Goal: Transaction & Acquisition: Obtain resource

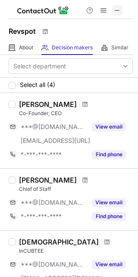
click at [121, 11] on button at bounding box center [117, 10] width 10 height 10
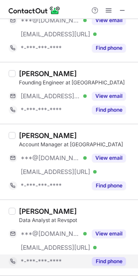
scroll to position [639, 0]
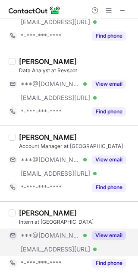
drag, startPoint x: 102, startPoint y: 238, endPoint x: 78, endPoint y: 235, distance: 24.8
click at [99, 237] on button "View email" at bounding box center [109, 235] width 34 height 9
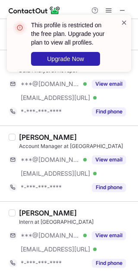
click at [125, 20] on div "This profile is restricted on the free plan. Upgrade your plan to view all prof…" at bounding box center [69, 43] width 124 height 57
click at [124, 25] on span at bounding box center [124, 22] width 7 height 9
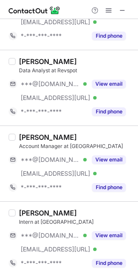
click at [115, 11] on div at bounding box center [108, 10] width 41 height 10
click at [108, 13] on span at bounding box center [108, 10] width 7 height 7
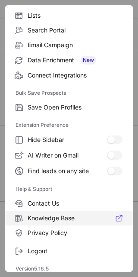
scroll to position [83, 0]
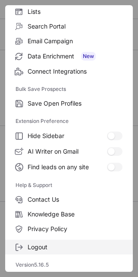
click at [50, 247] on span "Logout" at bounding box center [75, 247] width 95 height 8
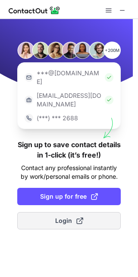
click at [78, 212] on button "Login" at bounding box center [69, 220] width 104 height 17
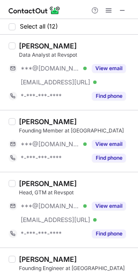
click at [95, 183] on div "Jitesh Sharma" at bounding box center [76, 183] width 114 height 9
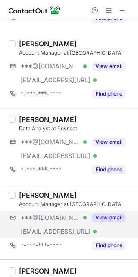
scroll to position [625, 0]
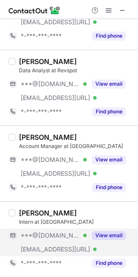
click at [102, 237] on button "View email" at bounding box center [109, 235] width 34 height 9
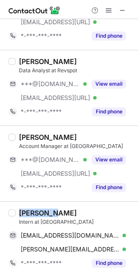
drag, startPoint x: 49, startPoint y: 210, endPoint x: 16, endPoint y: 213, distance: 33.4
click at [16, 213] on div "Rakshith Kumar Intern at Revspot djrakshithbusiness@gmail.com Verified Send ema…" at bounding box center [75, 238] width 118 height 61
copy div "Rakshith"
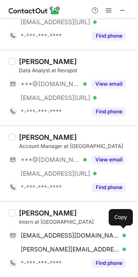
drag, startPoint x: 47, startPoint y: 229, endPoint x: 54, endPoint y: 226, distance: 7.7
click at [48, 229] on div "djrakshithbusiness@gmail.com Verified Send email Copy" at bounding box center [68, 235] width 118 height 14
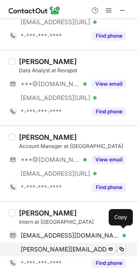
click at [67, 242] on div "djrakshithbusiness@gmail.com Verified Send email Copy rakshith@revspot.ai Verif…" at bounding box center [68, 242] width 118 height 28
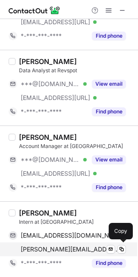
click at [69, 245] on span "rakshith@revspot.ai" at bounding box center [70, 249] width 99 height 8
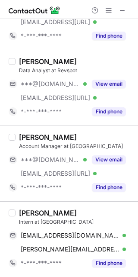
click at [86, 217] on div "Rakshith Kumar" at bounding box center [76, 212] width 114 height 9
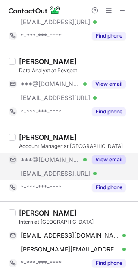
click at [95, 160] on button "View email" at bounding box center [109, 159] width 34 height 9
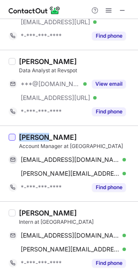
drag, startPoint x: 44, startPoint y: 138, endPoint x: 13, endPoint y: 138, distance: 31.1
click at [13, 138] on div "Ayushi Sanwaria Account Manager at Revspot ayushi0186373@gmail.com Verified Sen…" at bounding box center [69, 163] width 138 height 76
copy div "Ayushi"
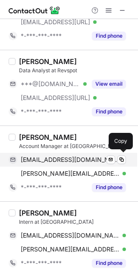
drag, startPoint x: 74, startPoint y: 158, endPoint x: 116, endPoint y: 154, distance: 42.1
click at [74, 158] on span "ayushi0186373@gmail.com" at bounding box center [70, 160] width 99 height 8
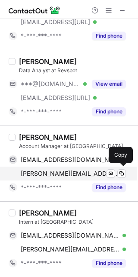
click at [73, 175] on span "ayushi@revspot.ai" at bounding box center [70, 173] width 99 height 8
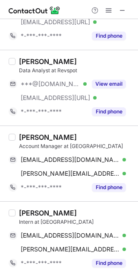
click at [105, 137] on div "Ayushi Sanwaria" at bounding box center [76, 137] width 114 height 9
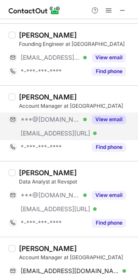
scroll to position [510, 0]
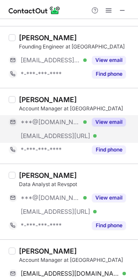
drag, startPoint x: 102, startPoint y: 122, endPoint x: 111, endPoint y: 127, distance: 9.7
click at [103, 124] on button "View email" at bounding box center [109, 122] width 34 height 9
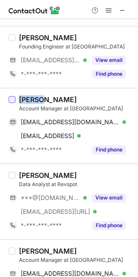
drag, startPoint x: 41, startPoint y: 100, endPoint x: 12, endPoint y: 104, distance: 29.6
click at [12, 104] on div "Abhay Maiya Account Manager at Revspot abhaymaiya13@gmail.com Verified Send ema…" at bounding box center [69, 126] width 138 height 76
copy div "Abhay"
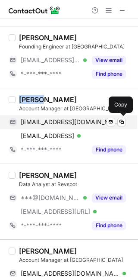
drag, startPoint x: 65, startPoint y: 117, endPoint x: 116, endPoint y: 125, distance: 51.7
click at [74, 123] on div "abhaymaiya13@gmail.com Verified Send email Copy" at bounding box center [68, 122] width 118 height 14
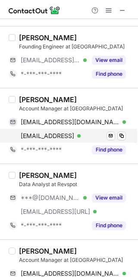
drag, startPoint x: 59, startPoint y: 138, endPoint x: 76, endPoint y: 143, distance: 18.3
click at [60, 140] on span "abhay@revspot.ai" at bounding box center [48, 136] width 54 height 8
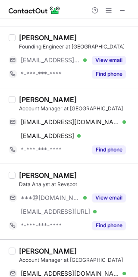
click at [85, 97] on div "Abhay Maiya" at bounding box center [76, 99] width 114 height 9
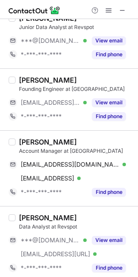
scroll to position [452, 0]
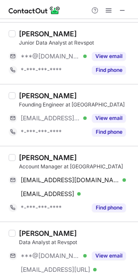
click at [82, 153] on div "Abhay Maiya Account Manager at Revspot abhaymaiya13@gmail.com Verified Send ema…" at bounding box center [69, 184] width 138 height 76
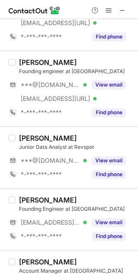
scroll to position [337, 0]
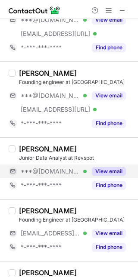
drag, startPoint x: 102, startPoint y: 170, endPoint x: 80, endPoint y: 168, distance: 22.6
click at [101, 172] on button "View email" at bounding box center [109, 171] width 34 height 9
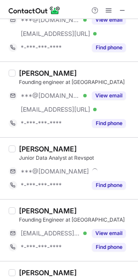
click at [47, 148] on div "Swapnila Ghosh" at bounding box center [48, 148] width 58 height 9
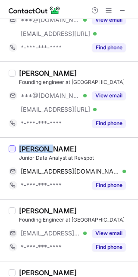
drag, startPoint x: 50, startPoint y: 147, endPoint x: 13, endPoint y: 150, distance: 36.9
click at [13, 150] on div "Swapnila Ghosh Junior Data Analyst at Revspot swapnilaghosh@gmail.com Verified …" at bounding box center [69, 168] width 138 height 62
copy div "Swapnila"
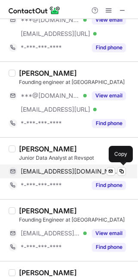
click at [69, 168] on span "swapnilaghosh@gmail.com" at bounding box center [70, 171] width 99 height 8
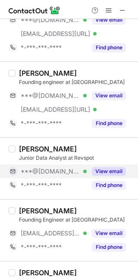
click at [91, 70] on div "Pranav Kumar" at bounding box center [76, 73] width 114 height 9
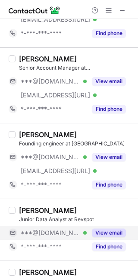
scroll to position [222, 0]
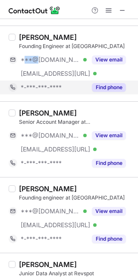
drag, startPoint x: 34, startPoint y: 53, endPoint x: 33, endPoint y: 87, distance: 34.6
click at [11, 72] on div "***@gmail.com Verified ***@revspot.ai Verified" at bounding box center [48, 67] width 78 height 28
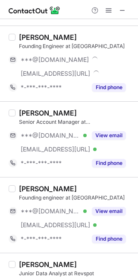
click at [82, 106] on div "Adwait Powale Senior Account Manager at Revspot ***@gmail.com Verified ***@revs…" at bounding box center [69, 139] width 138 height 76
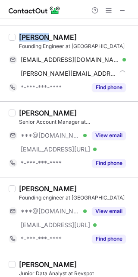
drag, startPoint x: 46, startPoint y: 37, endPoint x: 21, endPoint y: 42, distance: 25.9
click at [21, 42] on div "Rishabh Raizada Founding Engineer at Revspot" at bounding box center [76, 41] width 114 height 17
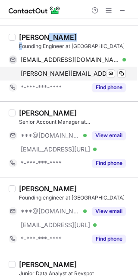
copy div "Raizada F"
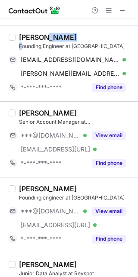
click at [83, 38] on div "Rishabh Raizada" at bounding box center [76, 37] width 114 height 9
click at [80, 34] on div "Rishabh Raizada" at bounding box center [76, 37] width 114 height 9
drag, startPoint x: 80, startPoint y: 34, endPoint x: 49, endPoint y: 41, distance: 31.6
click at [49, 41] on div "Rishabh Raizada" at bounding box center [76, 37] width 114 height 9
click at [81, 38] on div "Rishabh Raizada" at bounding box center [76, 37] width 114 height 9
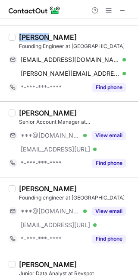
drag, startPoint x: 45, startPoint y: 37, endPoint x: 16, endPoint y: 38, distance: 29.4
click at [16, 38] on div "Rishabh Raizada Founding Engineer at Revspot rishabh5102000@gmail.com Verified …" at bounding box center [75, 63] width 118 height 61
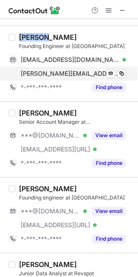
copy div "Rishabh"
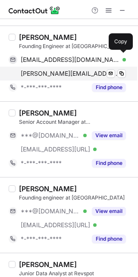
drag, startPoint x: 58, startPoint y: 60, endPoint x: 67, endPoint y: 69, distance: 12.2
click at [59, 62] on span "rishabh5102000@gmail.com" at bounding box center [70, 60] width 99 height 8
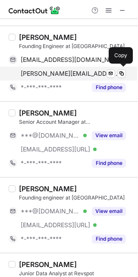
click at [63, 75] on span "rishabh@revspot.ai" at bounding box center [70, 74] width 99 height 8
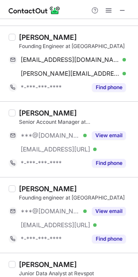
drag, startPoint x: 121, startPoint y: 14, endPoint x: 158, endPoint y: -3, distance: 40.4
click at [138, 0] on html "Select all (12) Prashant Dubey Data Analyst at Revspot ***@gmail.com Verified *…" at bounding box center [69, 138] width 138 height 277
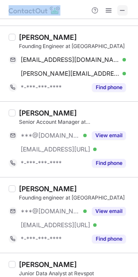
click at [120, 10] on span at bounding box center [122, 10] width 7 height 7
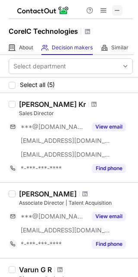
click at [120, 7] on span at bounding box center [117, 10] width 7 height 7
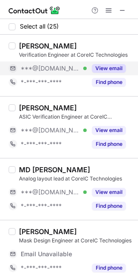
click at [102, 69] on button "View email" at bounding box center [109, 68] width 34 height 9
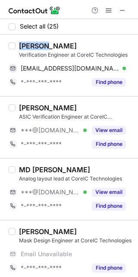
drag, startPoint x: 42, startPoint y: 44, endPoint x: 16, endPoint y: 47, distance: 26.1
click at [16, 47] on div "Sourav Kumar Verification Engineer at CoreIC Technologies souravkmr6739@gmail.c…" at bounding box center [75, 65] width 118 height 48
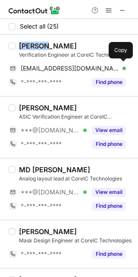
drag, startPoint x: 81, startPoint y: 64, endPoint x: 110, endPoint y: 58, distance: 29.6
click at [81, 64] on span "souravkmr6739@gmail.com" at bounding box center [70, 68] width 99 height 8
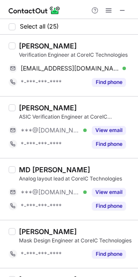
click at [95, 122] on div "Deepak Sundar ASIC Verification Engineer at CoreIC Technologies ***@gmail.com V…" at bounding box center [75, 127] width 118 height 48
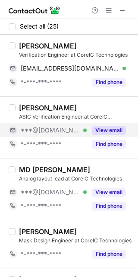
click at [95, 123] on div "View email" at bounding box center [106, 130] width 39 height 14
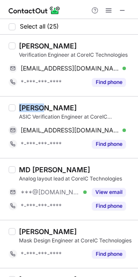
drag, startPoint x: 44, startPoint y: 109, endPoint x: 18, endPoint y: 109, distance: 25.9
click at [18, 109] on div "Deepak Sundar ASIC Verification Engineer at CoreIC Technologies deepaksundar99@…" at bounding box center [75, 127] width 118 height 48
copy div "Deepak"
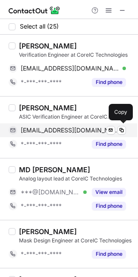
click at [46, 130] on span "deepaksundar99@gmail.com" at bounding box center [70, 130] width 99 height 8
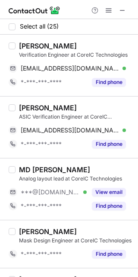
click at [83, 166] on div "MD SAHABUDDIN" at bounding box center [76, 169] width 114 height 9
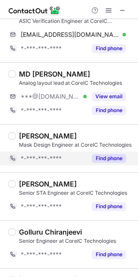
scroll to position [115, 0]
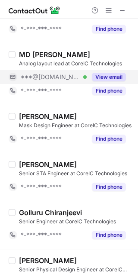
click at [104, 70] on div "View email" at bounding box center [106, 77] width 39 height 14
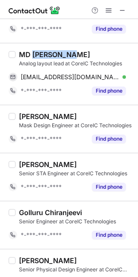
drag, startPoint x: 32, startPoint y: 51, endPoint x: 82, endPoint y: 55, distance: 49.4
click at [82, 55] on div "MD SAHABUDDIN" at bounding box center [76, 54] width 114 height 9
copy div "SAHABUDDIN"
click at [91, 67] on div "MD SAHABUDDIN Analog layout lead at CoreIC Technologies mdsahabuddin7866@gmail.…" at bounding box center [75, 74] width 118 height 48
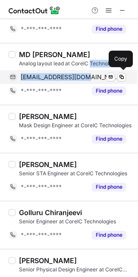
click at [92, 75] on span "mdsahabuddin7866@gmail.com" at bounding box center [70, 77] width 99 height 8
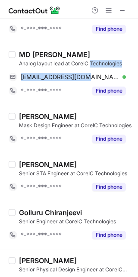
click at [91, 163] on div "darshan k" at bounding box center [76, 164] width 114 height 9
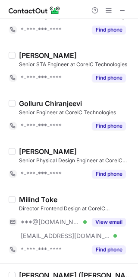
scroll to position [288, 0]
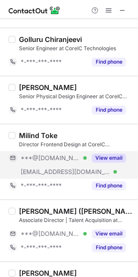
click at [92, 158] on button "View email" at bounding box center [109, 157] width 34 height 9
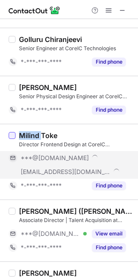
drag, startPoint x: 40, startPoint y: 136, endPoint x: 10, endPoint y: 139, distance: 30.0
click at [10, 139] on div "Milind Toke Director Frontend Design at CoreIC Technologies ***@gmail.com ***@c…" at bounding box center [69, 162] width 138 height 76
copy div "Milind"
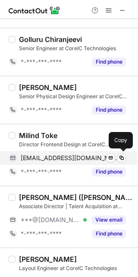
click at [37, 155] on span "milindt@gmail.com" at bounding box center [70, 158] width 99 height 8
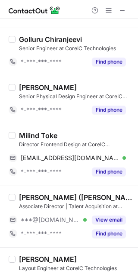
click at [85, 187] on div "Srinivas Peyyala (Srini) Associate Director | Talent Acquisition at CoreIC Tech…" at bounding box center [69, 216] width 138 height 62
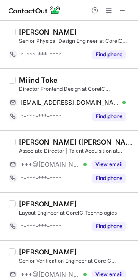
scroll to position [346, 0]
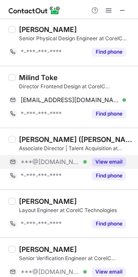
drag, startPoint x: 92, startPoint y: 159, endPoint x: 19, endPoint y: 154, distance: 72.8
click at [91, 159] on div "View email" at bounding box center [106, 162] width 39 height 14
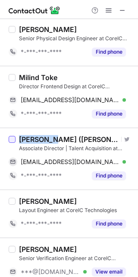
drag, startPoint x: 48, startPoint y: 139, endPoint x: 12, endPoint y: 143, distance: 36.0
click at [12, 143] on div "Srinivas Peyyala (Srini) Visit Twitter profile Associate Director | Talent Acqu…" at bounding box center [69, 158] width 138 height 62
copy div "Srinivas"
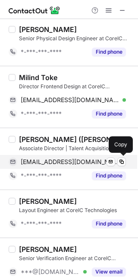
drag, startPoint x: 86, startPoint y: 159, endPoint x: 92, endPoint y: 160, distance: 5.8
click at [86, 159] on span "srinivasa465@gmail.com" at bounding box center [70, 162] width 99 height 8
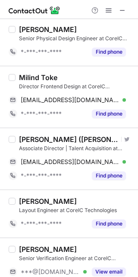
click at [88, 202] on div "Shekhar Naik" at bounding box center [76, 201] width 114 height 9
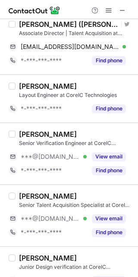
click at [101, 147] on div "Senior Verification Engineer at CoreIC Technologies" at bounding box center [76, 143] width 114 height 8
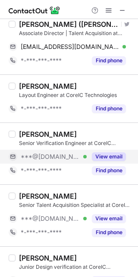
click at [99, 151] on div "View email" at bounding box center [106, 157] width 39 height 14
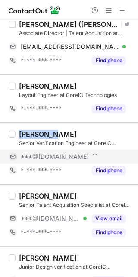
drag, startPoint x: 50, startPoint y: 136, endPoint x: 17, endPoint y: 137, distance: 32.9
click at [17, 137] on div "Venkatesh Iyer Senior Verification Engineer at CoreIC Technologies ***@gmail.co…" at bounding box center [75, 154] width 118 height 48
copy div "Venkatesh"
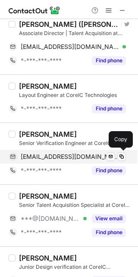
click at [41, 158] on span "venky8896@gmail.com" at bounding box center [70, 157] width 99 height 8
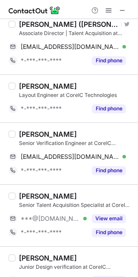
click at [96, 185] on div "Moulika Gudivada Senior Talent Acquisition Specialist at CoreIC Technologies **…" at bounding box center [69, 215] width 138 height 62
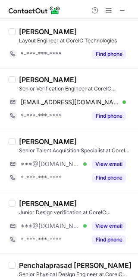
scroll to position [519, 0]
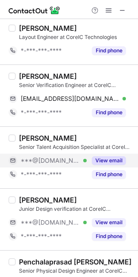
click at [109, 162] on button "View email" at bounding box center [109, 160] width 34 height 9
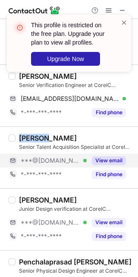
drag, startPoint x: 45, startPoint y: 139, endPoint x: 19, endPoint y: 143, distance: 26.7
click at [19, 142] on div "Moulika Gudivada" at bounding box center [48, 138] width 58 height 9
click at [124, 20] on span at bounding box center [124, 22] width 7 height 9
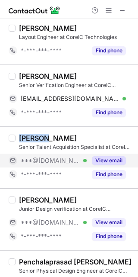
drag, startPoint x: 45, startPoint y: 139, endPoint x: 17, endPoint y: 140, distance: 27.7
click at [17, 140] on div "Moulika Gudivada Senior Talent Acquisition Specialist at CoreIC Technologies **…" at bounding box center [75, 158] width 118 height 48
copy div "Moulika"
click at [107, 9] on span at bounding box center [108, 10] width 7 height 7
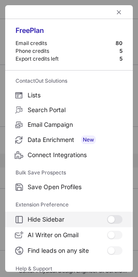
scroll to position [83, 0]
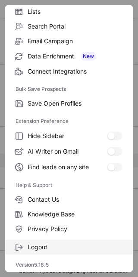
click at [59, 248] on span "Logout" at bounding box center [75, 247] width 95 height 8
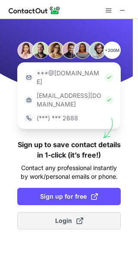
click at [95, 212] on button "Login" at bounding box center [69, 220] width 104 height 17
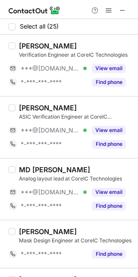
click at [73, 157] on div "Deepak Sundar ASIC Verification Engineer at CoreIC Technologies ***@gmail.com V…" at bounding box center [69, 127] width 138 height 62
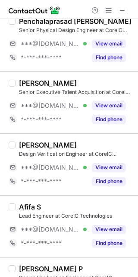
scroll to position [864, 0]
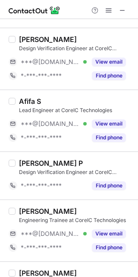
click at [65, 165] on div "Pushpa P" at bounding box center [76, 163] width 114 height 9
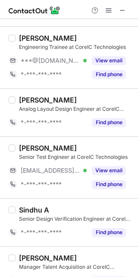
scroll to position [1152, 0]
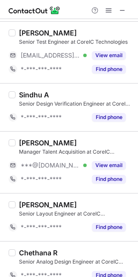
click at [109, 144] on div "Radha Mishra" at bounding box center [76, 142] width 114 height 9
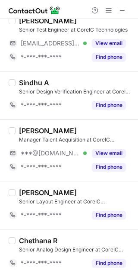
scroll to position [1168, 0]
click at [87, 119] on div "Radha Mishra Manager Talent Acquisition at CoreIC Technologies ***@gmail.com Ve…" at bounding box center [69, 150] width 138 height 62
click at [101, 129] on div "Radha Mishra" at bounding box center [76, 130] width 114 height 9
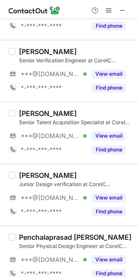
scroll to position [534, 0]
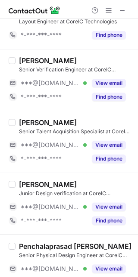
drag, startPoint x: 100, startPoint y: 147, endPoint x: 96, endPoint y: 139, distance: 9.7
click at [101, 146] on button "View email" at bounding box center [109, 144] width 34 height 9
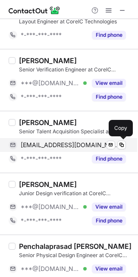
click at [51, 143] on span "moulika1997krishna@gmail.com" at bounding box center [70, 145] width 99 height 8
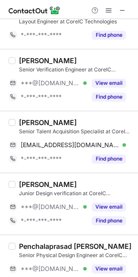
click at [86, 178] on div "Chakradhar Reddy Junior Design verification at CoreIC Technologies ***@gmail.co…" at bounding box center [69, 203] width 138 height 62
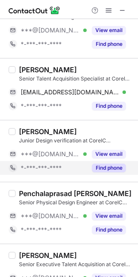
scroll to position [592, 0]
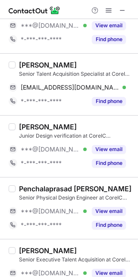
click at [124, 139] on div "Junior Design verification at CoreIC Technologies" at bounding box center [76, 136] width 114 height 8
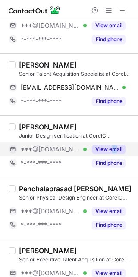
click at [115, 143] on div "View email" at bounding box center [106, 149] width 39 height 14
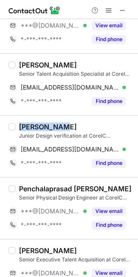
drag, startPoint x: 61, startPoint y: 127, endPoint x: 19, endPoint y: 127, distance: 41.5
click at [19, 127] on div "Chakradhar Reddy" at bounding box center [48, 126] width 58 height 9
copy div "Chakradhar"
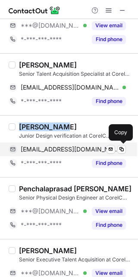
drag, startPoint x: 68, startPoint y: 150, endPoint x: 116, endPoint y: 153, distance: 48.5
click at [68, 150] on span "chakrireddy998@gmail.com" at bounding box center [70, 149] width 99 height 8
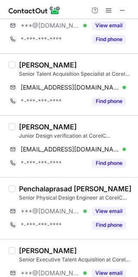
click at [73, 177] on div "Chakradhar Reddy Junior Design verification at CoreIC Technologies chakrireddy9…" at bounding box center [69, 146] width 138 height 62
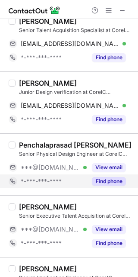
scroll to position [649, 0]
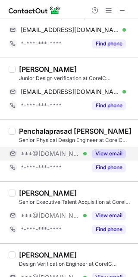
click at [108, 154] on button "View email" at bounding box center [109, 153] width 34 height 9
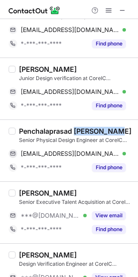
drag, startPoint x: 76, startPoint y: 131, endPoint x: 121, endPoint y: 133, distance: 45.9
click at [121, 133] on div "Penchalaprasad Mallavarapu" at bounding box center [76, 131] width 114 height 9
copy div "Mallavarapu"
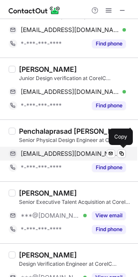
drag, startPoint x: 78, startPoint y: 153, endPoint x: 131, endPoint y: 153, distance: 53.6
click at [80, 153] on span "mpprasad99@gmail.com" at bounding box center [70, 154] width 99 height 8
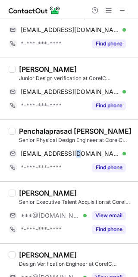
drag, startPoint x: 83, startPoint y: 189, endPoint x: 81, endPoint y: 178, distance: 11.4
click at [82, 189] on div "Monika Prasad Manchu Senior Executive Talent Acquisition at CoreIC Technologies…" at bounding box center [69, 212] width 138 height 62
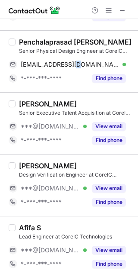
scroll to position [765, 0]
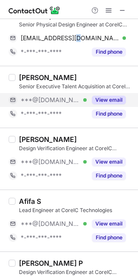
click at [111, 101] on button "View email" at bounding box center [109, 100] width 34 height 9
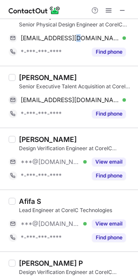
click at [67, 67] on div "Monika Prasad Manchu Senior Executive Talent Acquisition at CoreIC Technologies…" at bounding box center [69, 97] width 138 height 62
drag, startPoint x: 39, startPoint y: 77, endPoint x: 22, endPoint y: 77, distance: 17.3
click at [22, 77] on div "Monika Prasad Manchu" at bounding box center [48, 77] width 58 height 9
copy div "Monika"
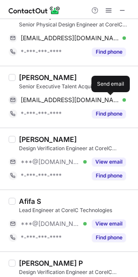
click at [45, 94] on div "Monika Prasad Manchu Senior Executive Talent Acquisition at CoreIC Technologies…" at bounding box center [75, 97] width 118 height 48
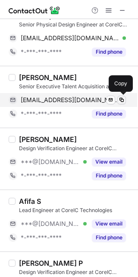
drag, startPoint x: 78, startPoint y: 99, endPoint x: 124, endPoint y: 104, distance: 46.1
click at [79, 99] on span "manchumonikaprasad@gmail.com" at bounding box center [70, 100] width 99 height 8
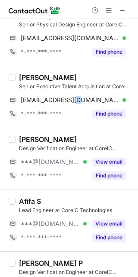
drag, startPoint x: 103, startPoint y: 160, endPoint x: 54, endPoint y: 148, distance: 51.2
click at [100, 158] on div "View email" at bounding box center [106, 162] width 39 height 14
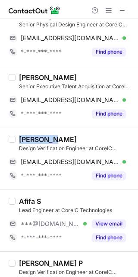
drag, startPoint x: 50, startPoint y: 140, endPoint x: 19, endPoint y: 140, distance: 30.7
click at [19, 140] on div "Sandilya Gaddipati" at bounding box center [48, 139] width 58 height 9
copy div "Sandilya"
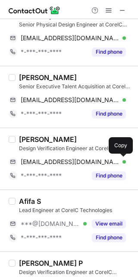
drag, startPoint x: 67, startPoint y: 158, endPoint x: 104, endPoint y: 148, distance: 38.1
click at [70, 156] on div "sandilyag96@gmail.com Verified Send email Copy" at bounding box center [68, 162] width 118 height 14
click at [99, 202] on div "Afifa S" at bounding box center [76, 201] width 114 height 9
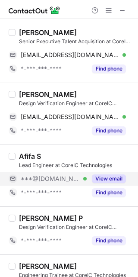
scroll to position [822, 0]
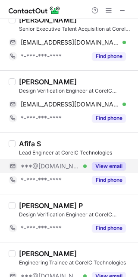
drag, startPoint x: 114, startPoint y: 170, endPoint x: 112, endPoint y: 163, distance: 6.6
click at [115, 169] on button "View email" at bounding box center [109, 166] width 34 height 9
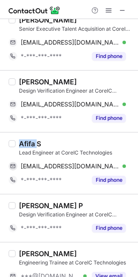
drag, startPoint x: 36, startPoint y: 143, endPoint x: 31, endPoint y: 146, distance: 6.4
click at [11, 142] on div "Afifa S Lead Engineer at CoreIC Technologies afifa7695@gmail.com Verified Send …" at bounding box center [69, 163] width 138 height 62
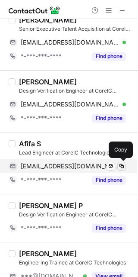
drag, startPoint x: 48, startPoint y: 165, endPoint x: 119, endPoint y: 165, distance: 70.4
click at [49, 165] on span "afifa7695@gmail.com" at bounding box center [70, 166] width 99 height 8
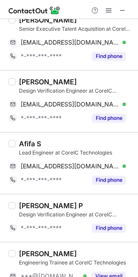
click at [73, 200] on div "Pushpa P Design Verification Engineer at CoreIC Technologies *-***-***-**** Fin…" at bounding box center [69, 218] width 138 height 48
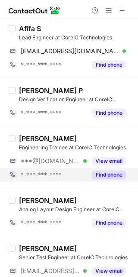
scroll to position [937, 0]
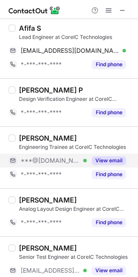
click at [96, 159] on button "View email" at bounding box center [109, 160] width 34 height 9
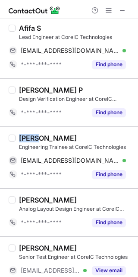
drag, startPoint x: 33, startPoint y: 142, endPoint x: 16, endPoint y: 140, distance: 17.9
click at [16, 140] on div "Tisha Soni Engineering Trainee at CoreIC Technologies tishasoni018@gmail.com Ve…" at bounding box center [75, 158] width 118 height 48
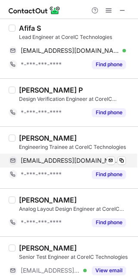
click at [64, 160] on span "tishasoni018@gmail.com" at bounding box center [70, 160] width 99 height 8
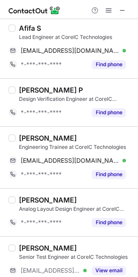
click at [80, 204] on div "Naveen Bagare" at bounding box center [76, 199] width 114 height 9
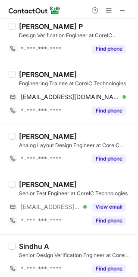
scroll to position [1053, 0]
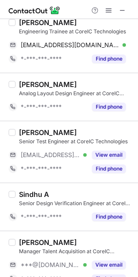
click at [92, 194] on div "Sindhu A" at bounding box center [76, 194] width 114 height 9
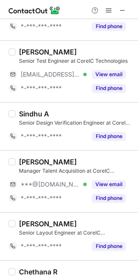
scroll to position [1168, 0]
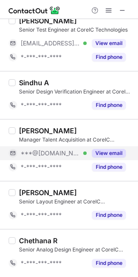
click at [110, 149] on button "View email" at bounding box center [109, 153] width 34 height 9
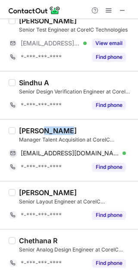
drag, startPoint x: 42, startPoint y: 127, endPoint x: 80, endPoint y: 130, distance: 38.6
click at [80, 130] on div "Radha Mishra" at bounding box center [76, 130] width 114 height 9
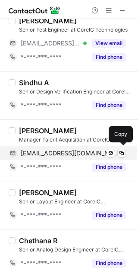
drag, startPoint x: 55, startPoint y: 151, endPoint x: 95, endPoint y: 152, distance: 40.2
click at [55, 150] on span "mishraradha04@gmail.com" at bounding box center [70, 153] width 99 height 8
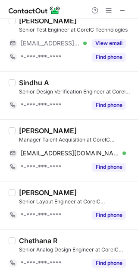
click at [81, 181] on div "Harun Basha Senior Layout Engineer at CoreIC Technologies *-***-***-**** Find p…" at bounding box center [69, 205] width 138 height 48
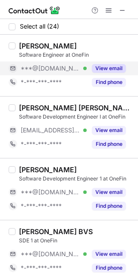
drag, startPoint x: 109, startPoint y: 64, endPoint x: 93, endPoint y: 61, distance: 16.3
click at [109, 64] on button "View email" at bounding box center [109, 68] width 34 height 9
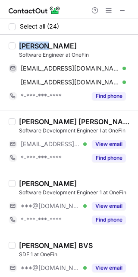
drag, startPoint x: 40, startPoint y: 46, endPoint x: 17, endPoint y: 45, distance: 22.9
click at [17, 45] on div "Arpita Patra Software Engineer at OneFin arpitap742@gmail.com Verified Send ema…" at bounding box center [75, 71] width 118 height 61
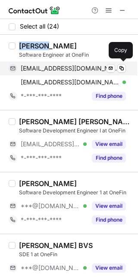
copy div "Arpita"
click at [62, 64] on div "arpitap742@gmail.com Verified Send email Copy" at bounding box center [68, 68] width 118 height 14
click at [73, 73] on div "arpitap742@gmail.com Verified Send email Copy" at bounding box center [68, 68] width 118 height 14
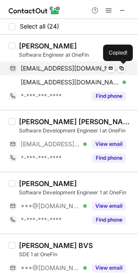
click at [58, 71] on span "arpitap742@gmail.com" at bounding box center [70, 68] width 99 height 8
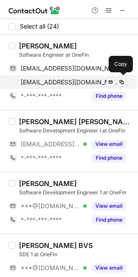
click at [57, 79] on span "arpitap@onefin.in" at bounding box center [70, 82] width 99 height 8
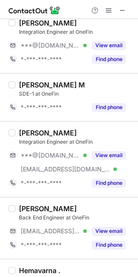
scroll to position [288, 0]
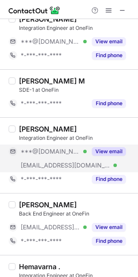
click at [87, 155] on div "View email" at bounding box center [106, 151] width 39 height 14
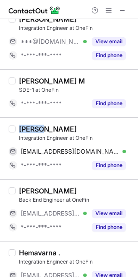
drag, startPoint x: 42, startPoint y: 127, endPoint x: 21, endPoint y: 127, distance: 21.2
click at [21, 127] on div "Tharun Kumar P" at bounding box center [48, 128] width 58 height 9
copy div "Tharun"
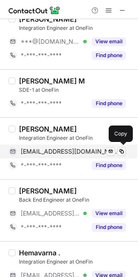
drag, startPoint x: 61, startPoint y: 152, endPoint x: 73, endPoint y: 146, distance: 13.1
click at [61, 152] on span "tharunpugalendhi@gmail.com" at bounding box center [70, 151] width 99 height 8
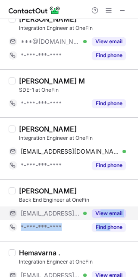
drag, startPoint x: 110, startPoint y: 221, endPoint x: 102, endPoint y: 211, distance: 12.9
click at [102, 211] on div "VAMSI MANDALA Back End Engineer at OneFin ***@onefin.in Verified View email *-*…" at bounding box center [75, 210] width 118 height 48
click at [102, 210] on button "View email" at bounding box center [109, 213] width 34 height 9
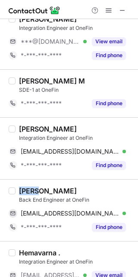
drag, startPoint x: 41, startPoint y: 191, endPoint x: 18, endPoint y: 191, distance: 23.3
click at [18, 191] on div "VAMSI MANDALA Back End Engineer at OneFin vamsim@onefin.in Verified Send email …" at bounding box center [75, 210] width 118 height 48
copy div "VAMSI"
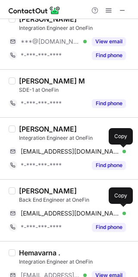
drag, startPoint x: 56, startPoint y: 210, endPoint x: 64, endPoint y: 204, distance: 10.2
click at [56, 210] on span "vamsim@onefin.in" at bounding box center [70, 213] width 99 height 8
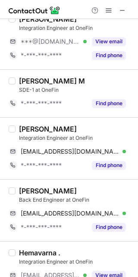
click at [85, 175] on div "Tharun Kumar P Integration Engineer at OneFin tharunpugalendhi@gmail.com Verifi…" at bounding box center [69, 148] width 138 height 62
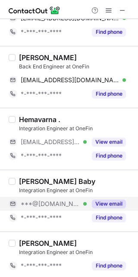
scroll to position [461, 0]
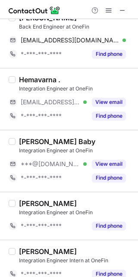
click at [102, 140] on div "Albin Baby" at bounding box center [76, 141] width 114 height 9
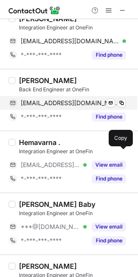
scroll to position [403, 0]
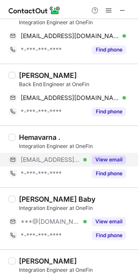
click at [107, 160] on button "View email" at bounding box center [109, 159] width 34 height 9
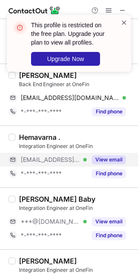
click at [121, 19] on span at bounding box center [124, 22] width 7 height 9
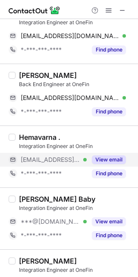
click at [105, 8] on div "This profile is restricted on the free plan. Upgrade your plan to view all prof…" at bounding box center [69, 14] width 138 height 17
click at [112, 8] on span at bounding box center [108, 10] width 7 height 7
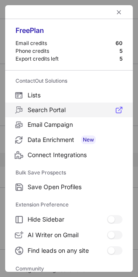
scroll to position [116, 0]
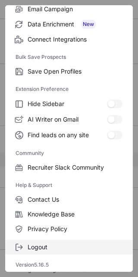
click at [57, 245] on span "Logout" at bounding box center [75, 247] width 95 height 8
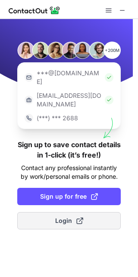
click at [69, 216] on span "Login" at bounding box center [69, 220] width 28 height 9
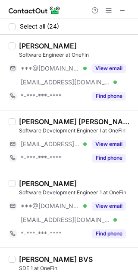
click at [47, 172] on div "Ravipudi Saketh Kumar Software Development Engineer 1 at OneFin ***@gmail.com V…" at bounding box center [69, 210] width 138 height 76
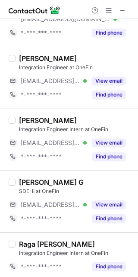
scroll to position [634, 0]
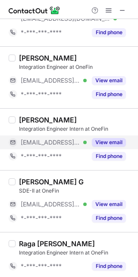
click at [115, 146] on button "View email" at bounding box center [109, 142] width 34 height 9
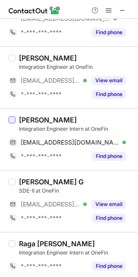
drag, startPoint x: 52, startPoint y: 121, endPoint x: 11, endPoint y: 121, distance: 41.1
click at [11, 121] on div "Kaustubh Bastawadi Integration Engineer Intern at OneFin kaustubhb@onefin.in Ve…" at bounding box center [69, 139] width 138 height 62
drag, startPoint x: 49, startPoint y: 121, endPoint x: 19, endPoint y: 121, distance: 29.4
click at [19, 121] on div "Kaustubh Bastawadi" at bounding box center [48, 119] width 58 height 9
copy div "Kaustubh"
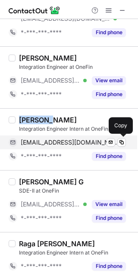
drag, startPoint x: 61, startPoint y: 141, endPoint x: 116, endPoint y: 144, distance: 55.9
click at [61, 143] on span "kaustubhb@onefin.in" at bounding box center [70, 142] width 99 height 8
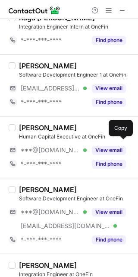
scroll to position [864, 0]
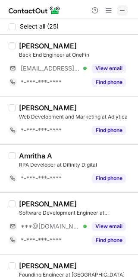
click at [126, 6] on button at bounding box center [123, 10] width 10 height 10
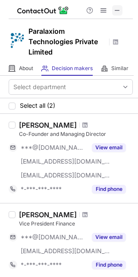
click at [121, 8] on button at bounding box center [117, 10] width 10 height 10
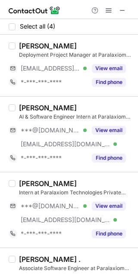
scroll to position [33, 0]
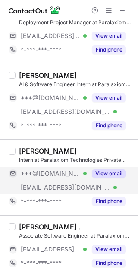
click at [106, 171] on button "View email" at bounding box center [109, 173] width 34 height 9
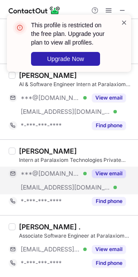
click at [124, 23] on span at bounding box center [124, 22] width 7 height 9
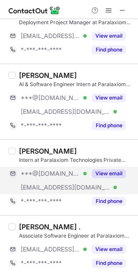
click at [107, 9] on div "This profile is restricted on the free plan. Upgrade your plan to view all prof…" at bounding box center [69, 14] width 138 height 17
click at [107, 9] on span at bounding box center [108, 10] width 7 height 7
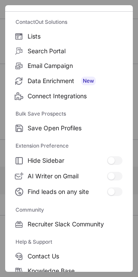
scroll to position [116, 0]
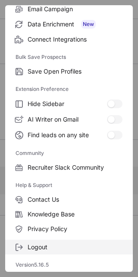
click at [45, 246] on span "Logout" at bounding box center [75, 247] width 95 height 8
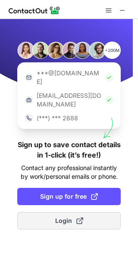
click at [83, 212] on button "Login" at bounding box center [69, 220] width 104 height 17
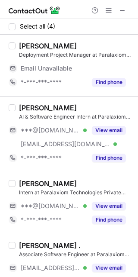
click at [76, 172] on div "[PERSON_NAME] Intern at Paralaxiom Technologies Private Limited ***@[DOMAIN_NAM…" at bounding box center [69, 203] width 138 height 62
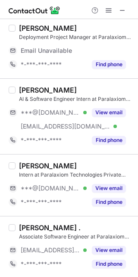
scroll to position [19, 0]
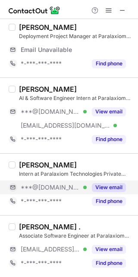
click at [98, 181] on div "View email" at bounding box center [106, 187] width 39 height 14
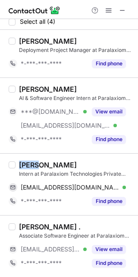
scroll to position [5, 0]
drag, startPoint x: 40, startPoint y: 163, endPoint x: 16, endPoint y: 162, distance: 24.7
click at [16, 162] on div "[PERSON_NAME] Intern at Paralaxiom Technologies Private Limited [EMAIL_ADDRESS]…" at bounding box center [75, 184] width 118 height 48
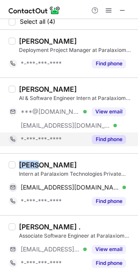
copy div "[PERSON_NAME]"
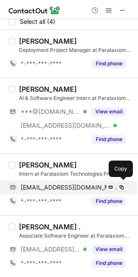
click at [49, 187] on span "[EMAIL_ADDRESS][DOMAIN_NAME]" at bounding box center [70, 187] width 99 height 8
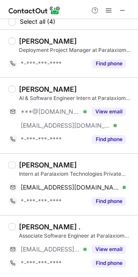
click at [62, 147] on div "[PERSON_NAME] AI & Software Engineer Intern at Paralaxiom Technologies Private …" at bounding box center [69, 115] width 138 height 76
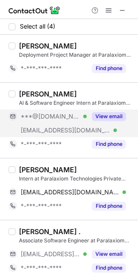
click at [99, 115] on button "View email" at bounding box center [109, 116] width 34 height 9
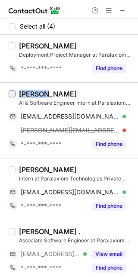
drag, startPoint x: 49, startPoint y: 92, endPoint x: 13, endPoint y: 91, distance: 36.3
click at [13, 91] on div "[PERSON_NAME] AI & Software Engineer Intern at Paralaxiom Technologies Private …" at bounding box center [69, 120] width 138 height 76
copy div "[PERSON_NAME]"
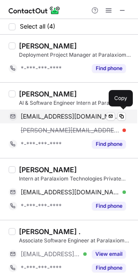
drag, startPoint x: 67, startPoint y: 110, endPoint x: 73, endPoint y: 112, distance: 5.9
click at [67, 111] on div "[EMAIL_ADDRESS][DOMAIN_NAME] Verified Send email Copy" at bounding box center [68, 116] width 118 height 14
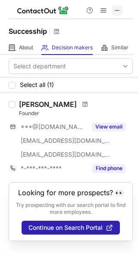
click at [119, 10] on span at bounding box center [117, 10] width 7 height 7
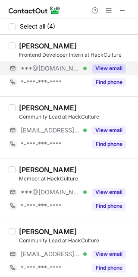
click at [100, 68] on button "View email" at bounding box center [109, 68] width 34 height 9
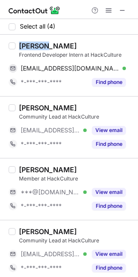
drag, startPoint x: 45, startPoint y: 45, endPoint x: 16, endPoint y: 49, distance: 28.4
click at [16, 49] on div "[PERSON_NAME] Frontend Developer Intern at HackCulture [EMAIL_ADDRESS][DOMAIN_N…" at bounding box center [75, 65] width 118 height 48
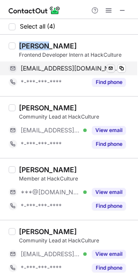
copy div "Kishore"
click at [65, 68] on span "[EMAIL_ADDRESS][DOMAIN_NAME]" at bounding box center [70, 68] width 99 height 8
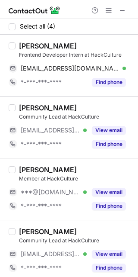
click at [85, 112] on div "[PERSON_NAME] Community Lead at HackCulture" at bounding box center [76, 111] width 114 height 17
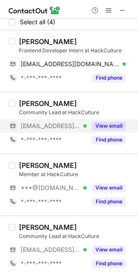
scroll to position [5, 0]
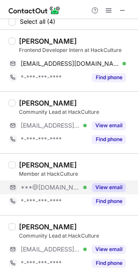
click at [97, 184] on button "View email" at bounding box center [109, 187] width 34 height 9
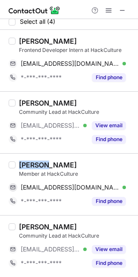
drag, startPoint x: 48, startPoint y: 166, endPoint x: 16, endPoint y: 165, distance: 32.4
click at [16, 165] on div "[PERSON_NAME] Member at HackCulture [EMAIL_ADDRESS][DOMAIN_NAME] Verified Send …" at bounding box center [75, 184] width 118 height 48
copy div "[PERSON_NAME]"
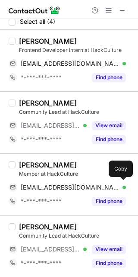
drag, startPoint x: 76, startPoint y: 184, endPoint x: 77, endPoint y: 175, distance: 8.7
click at [75, 184] on span "[EMAIL_ADDRESS][DOMAIN_NAME]" at bounding box center [70, 187] width 99 height 8
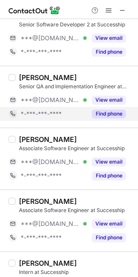
scroll to position [115, 0]
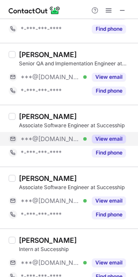
click at [102, 139] on button "View email" at bounding box center [109, 138] width 34 height 9
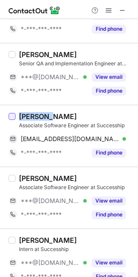
drag, startPoint x: 45, startPoint y: 116, endPoint x: 15, endPoint y: 114, distance: 30.3
click at [15, 114] on div "[PERSON_NAME] Associate Software Engineer at Succesship [EMAIL_ADDRESS][DOMAIN_…" at bounding box center [69, 136] width 138 height 62
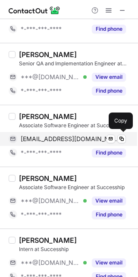
drag, startPoint x: 64, startPoint y: 133, endPoint x: 70, endPoint y: 134, distance: 5.3
click at [64, 134] on div "[EMAIL_ADDRESS][DOMAIN_NAME] Verified Send email Copy" at bounding box center [68, 139] width 118 height 14
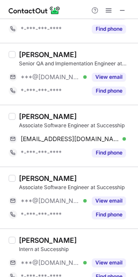
click at [71, 178] on div "[PERSON_NAME]" at bounding box center [76, 178] width 114 height 9
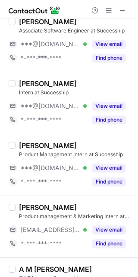
scroll to position [258, 0]
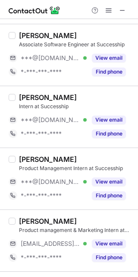
drag, startPoint x: 90, startPoint y: 181, endPoint x: 54, endPoint y: 172, distance: 36.9
click at [82, 177] on div "***@[DOMAIN_NAME] Verified View email" at bounding box center [68, 182] width 118 height 14
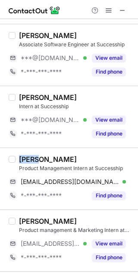
drag, startPoint x: 40, startPoint y: 160, endPoint x: 17, endPoint y: 159, distance: 22.5
click at [17, 159] on div "[PERSON_NAME] Product Management Intern at Succesship [EMAIL_ADDRESS][DOMAIN_NA…" at bounding box center [75, 179] width 118 height 48
copy div "[PERSON_NAME]"
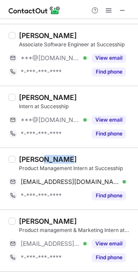
drag, startPoint x: 70, startPoint y: 161, endPoint x: 44, endPoint y: 159, distance: 26.9
click at [44, 159] on div "[PERSON_NAME]" at bounding box center [76, 159] width 114 height 9
copy div "[PERSON_NAME]"
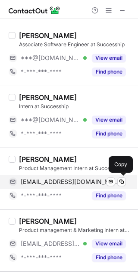
click at [57, 182] on span "satyamkumar10802@gmail.com" at bounding box center [70, 182] width 99 height 8
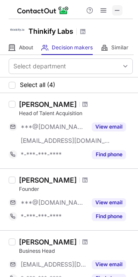
click at [117, 11] on span at bounding box center [117, 10] width 7 height 7
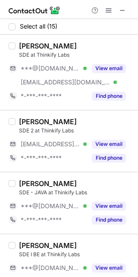
click at [88, 120] on div "[PERSON_NAME]" at bounding box center [76, 121] width 114 height 9
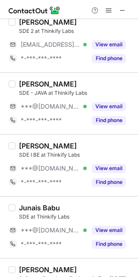
scroll to position [115, 0]
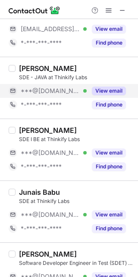
click at [102, 89] on button "View email" at bounding box center [109, 90] width 34 height 9
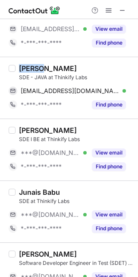
drag, startPoint x: 45, startPoint y: 68, endPoint x: 16, endPoint y: 71, distance: 29.2
click at [16, 71] on div "Mayank Padhma SDE - JAVA at Thinkify Labs mayankpadhma23@gmail.com Verified Sen…" at bounding box center [75, 88] width 118 height 48
copy div "Mayank"
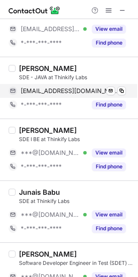
click at [80, 92] on span "mayankpadhma23@gmail.com" at bounding box center [70, 91] width 99 height 8
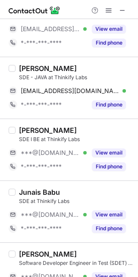
click at [69, 137] on div "SDE I BE at Thinkify Labs" at bounding box center [76, 139] width 114 height 8
click at [64, 121] on div "Akhila K. SDE I BE at Thinkify Labs ***@gmail.com Verified View email *-***-***…" at bounding box center [69, 149] width 138 height 62
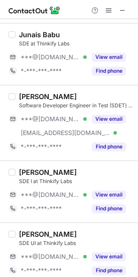
scroll to position [288, 0]
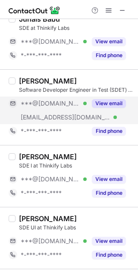
click at [85, 102] on div "***@gmail.com Verified" at bounding box center [54, 103] width 66 height 8
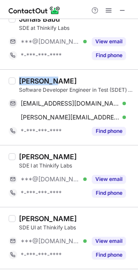
drag, startPoint x: 53, startPoint y: 79, endPoint x: 16, endPoint y: 81, distance: 37.7
click at [16, 81] on div "Shashank Chauhan Software Developer Engineer in Test (SDET) at Thinkify Labs sc…" at bounding box center [75, 106] width 118 height 61
copy div "Shashank"
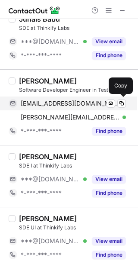
drag, startPoint x: 56, startPoint y: 103, endPoint x: 80, endPoint y: 108, distance: 24.4
click at [56, 103] on span "sc017245@gmail.com" at bounding box center [70, 103] width 99 height 8
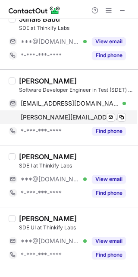
click at [65, 118] on span "shashank.chauhan@thoughts2binary.com" at bounding box center [70, 117] width 99 height 8
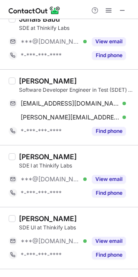
click at [89, 153] on div "Aman Tripathi" at bounding box center [76, 156] width 114 height 9
drag, startPoint x: 100, startPoint y: 174, endPoint x: 38, endPoint y: 165, distance: 62.4
click at [99, 174] on div "View email" at bounding box center [106, 179] width 39 height 14
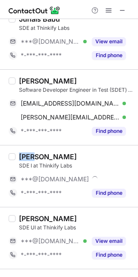
drag, startPoint x: 39, startPoint y: 156, endPoint x: 19, endPoint y: 154, distance: 20.0
click at [19, 154] on div "Aman Tripathi" at bounding box center [48, 156] width 58 height 9
copy div "Aman"
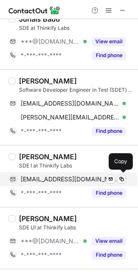
click at [43, 178] on span "amantripathi7535@gmail.com" at bounding box center [70, 179] width 99 height 8
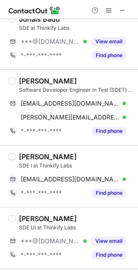
click at [81, 153] on div "Aman Tripathi" at bounding box center [76, 156] width 114 height 9
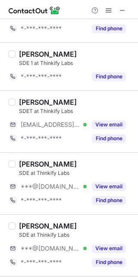
scroll to position [576, 0]
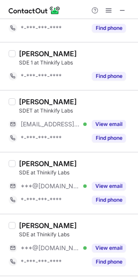
click at [93, 106] on div "Pukhraj Grewal" at bounding box center [76, 101] width 114 height 9
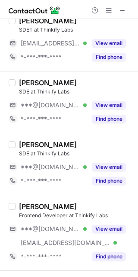
scroll to position [701, 0]
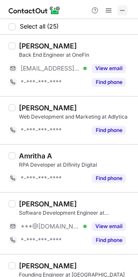
click at [126, 11] on span at bounding box center [122, 10] width 7 height 7
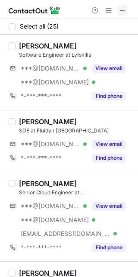
click at [119, 8] on span at bounding box center [122, 10] width 7 height 7
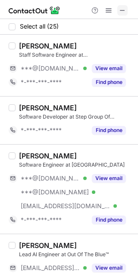
click at [124, 9] on span at bounding box center [122, 10] width 7 height 7
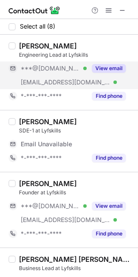
click at [90, 67] on div "View email" at bounding box center [106, 68] width 39 height 14
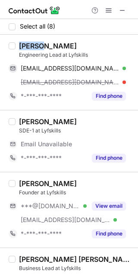
drag, startPoint x: 38, startPoint y: 42, endPoint x: 16, endPoint y: 42, distance: 22.0
click at [16, 42] on div "[PERSON_NAME] Engineering Lead at Lyfskills [EMAIL_ADDRESS][DOMAIN_NAME] Verifi…" at bounding box center [75, 71] width 118 height 61
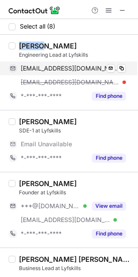
copy div "Aditya"
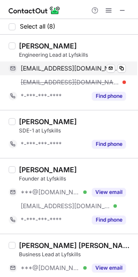
drag, startPoint x: 64, startPoint y: 66, endPoint x: 80, endPoint y: 65, distance: 16.0
click at [64, 66] on span "[EMAIL_ADDRESS][DOMAIN_NAME]" at bounding box center [70, 68] width 99 height 8
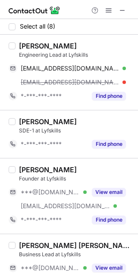
click at [64, 115] on div "[PERSON_NAME] SDE-1 at Lyfskills *-***-***-**** Find phone" at bounding box center [69, 134] width 138 height 48
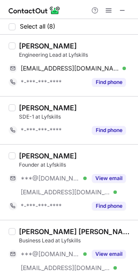
click at [89, 109] on div "[PERSON_NAME]" at bounding box center [76, 107] width 114 height 9
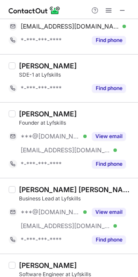
scroll to position [57, 0]
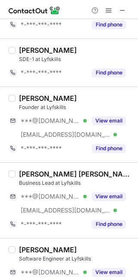
click at [73, 166] on div "[PERSON_NAME] [PERSON_NAME] Business Lead at Lyfskills ***@[DOMAIN_NAME] Verifi…" at bounding box center [69, 200] width 138 height 76
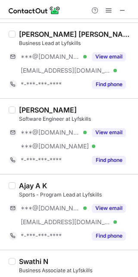
scroll to position [280, 0]
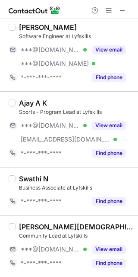
click at [89, 99] on div "Ajay A K" at bounding box center [76, 103] width 114 height 9
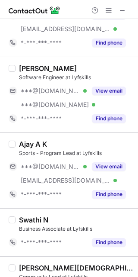
scroll to position [223, 0]
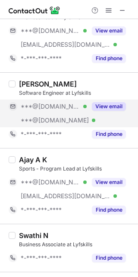
click at [88, 108] on div "View email" at bounding box center [106, 106] width 39 height 14
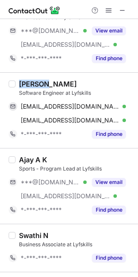
drag, startPoint x: 47, startPoint y: 80, endPoint x: 16, endPoint y: 80, distance: 30.7
click at [16, 80] on div "[PERSON_NAME] S Software Engineer at Lyfskills [EMAIL_ADDRESS][DOMAIN_NAME] Ver…" at bounding box center [75, 110] width 118 height 61
copy div "Gulshan"
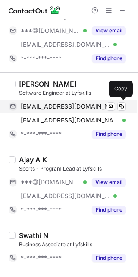
drag, startPoint x: 75, startPoint y: 103, endPoint x: 127, endPoint y: 103, distance: 51.9
click at [75, 103] on span "[EMAIL_ADDRESS][DOMAIN_NAME]" at bounding box center [70, 106] width 99 height 8
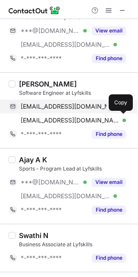
drag, startPoint x: 59, startPoint y: 118, endPoint x: 127, endPoint y: 108, distance: 69.5
click at [61, 118] on span "[EMAIL_ADDRESS][DOMAIN_NAME]" at bounding box center [70, 120] width 99 height 8
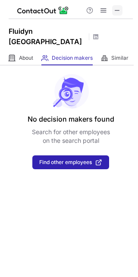
click at [117, 8] on span at bounding box center [117, 10] width 7 height 7
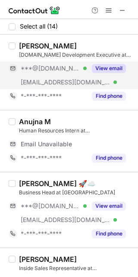
click at [105, 73] on div "View email" at bounding box center [106, 68] width 39 height 14
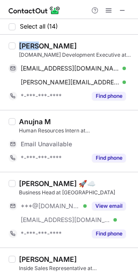
drag, startPoint x: 38, startPoint y: 46, endPoint x: 16, endPoint y: 48, distance: 22.5
click at [16, 48] on div "ALEX JOHN Sr.Business Development Executive at CloudZenia alexvjohn1512@gmail.c…" at bounding box center [75, 71] width 118 height 61
copy div "ALEX"
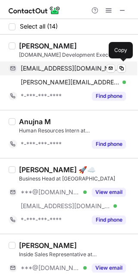
drag, startPoint x: 83, startPoint y: 67, endPoint x: 90, endPoint y: 67, distance: 6.9
click at [83, 67] on span "alexvjohn1512@gmail.com" at bounding box center [70, 68] width 99 height 8
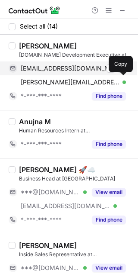
drag, startPoint x: 65, startPoint y: 79, endPoint x: 110, endPoint y: 73, distance: 45.2
click at [67, 79] on span "alex.john@cloudzenia.com" at bounding box center [70, 82] width 99 height 8
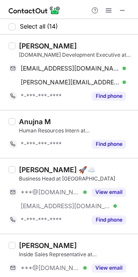
click at [102, 165] on div "Swapnil Yadav 🚀☁️ Business Head at CloudZenia ***@gmail.com Verified ***@cloudz…" at bounding box center [69, 196] width 138 height 76
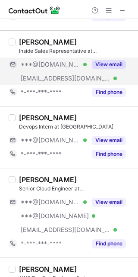
scroll to position [230, 0]
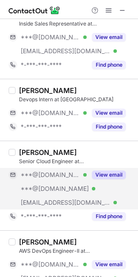
click at [94, 175] on button "View email" at bounding box center [109, 174] width 34 height 9
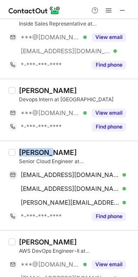
drag, startPoint x: 57, startPoint y: 153, endPoint x: 21, endPoint y: 151, distance: 36.4
click at [21, 151] on div "NAGENDRA BABU" at bounding box center [48, 152] width 58 height 9
copy div "NAGENDRA"
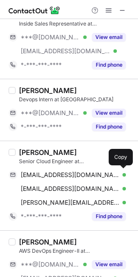
drag, startPoint x: 57, startPoint y: 174, endPoint x: 84, endPoint y: 158, distance: 31.9
click at [57, 174] on span "nagendrababusuramsetty2140@gmail.com" at bounding box center [70, 175] width 99 height 8
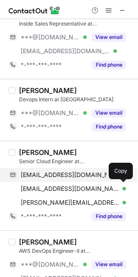
drag, startPoint x: 45, startPoint y: 184, endPoint x: 55, endPoint y: 177, distance: 12.0
click at [47, 181] on div "nagendrababusuramsetty2140@gmail.com Verified Send email Copy nagendrababusuram…" at bounding box center [68, 188] width 118 height 41
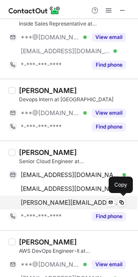
click at [64, 202] on span "nagendra.babu@cloudzenia.com" at bounding box center [70, 202] width 99 height 8
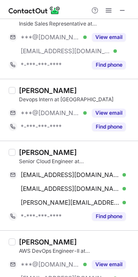
click at [86, 141] on div "NAGENDRA BABU Senior Cloud Engineer at CloudZenia nagendrababusuramsetty2140@gm…" at bounding box center [69, 184] width 138 height 89
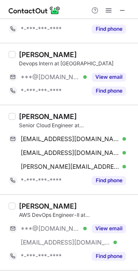
scroll to position [346, 0]
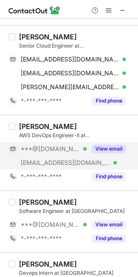
click at [95, 152] on button "View email" at bounding box center [109, 148] width 34 height 9
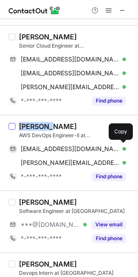
drag, startPoint x: 48, startPoint y: 128, endPoint x: 9, endPoint y: 123, distance: 39.6
click at [9, 123] on div "Sreenath Rangana AWS DevOps Engineer-II at CloudZenia sreenathrk96@gmail.com Ve…" at bounding box center [69, 153] width 138 height 76
copy div "Sreenath"
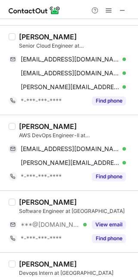
click at [69, 141] on div "Sreenath Rangana AWS DevOps Engineer-II at CloudZenia sreenathrk96@gmail.com Ve…" at bounding box center [75, 152] width 118 height 61
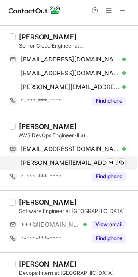
click at [77, 165] on span "sreenath@cloudzenia.com" at bounding box center [70, 163] width 99 height 8
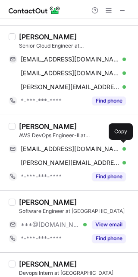
drag, startPoint x: 64, startPoint y: 147, endPoint x: 137, endPoint y: 158, distance: 73.8
click at [64, 147] on span "sreenathrk96@gmail.com" at bounding box center [70, 149] width 99 height 8
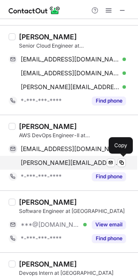
drag, startPoint x: 55, startPoint y: 158, endPoint x: 88, endPoint y: 163, distance: 32.9
click at [56, 159] on div "sreenath@cloudzenia.com Verified Send email Copy" at bounding box center [68, 163] width 118 height 14
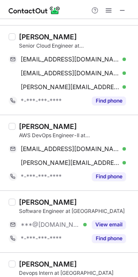
click at [64, 191] on div "Ankit Gupta Software Engineer at CloudZenia ***@gmail.com Verified View email *…" at bounding box center [69, 221] width 138 height 62
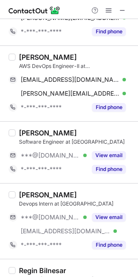
scroll to position [403, 0]
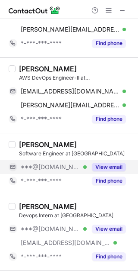
click at [100, 169] on button "View email" at bounding box center [109, 167] width 34 height 9
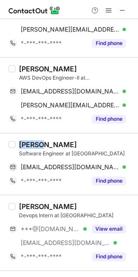
drag, startPoint x: 38, startPoint y: 144, endPoint x: 17, endPoint y: 144, distance: 20.7
click at [17, 144] on div "Ankit Gupta Software Engineer at CloudZenia ankitanky18@gmail.com Verified Send…" at bounding box center [75, 164] width 118 height 48
copy div "Ankit"
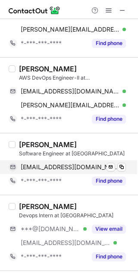
click at [59, 164] on span "ankitanky18@gmail.com" at bounding box center [70, 167] width 99 height 8
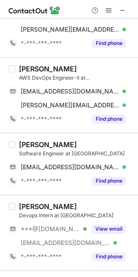
click at [68, 198] on div "Aashish Kumar Devops Intern at CloudZenia ***@gmail.com Verified ***@cloudzenia…" at bounding box center [69, 232] width 138 height 76
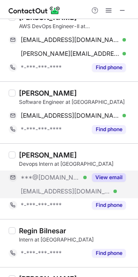
scroll to position [461, 0]
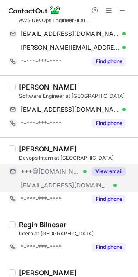
click at [97, 174] on button "View email" at bounding box center [109, 171] width 34 height 9
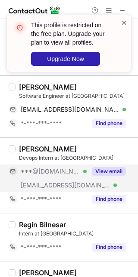
click at [122, 21] on span at bounding box center [124, 22] width 7 height 9
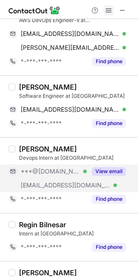
click at [112, 13] on span at bounding box center [108, 10] width 7 height 7
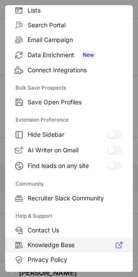
scroll to position [116, 0]
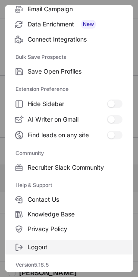
drag, startPoint x: 44, startPoint y: 246, endPoint x: 43, endPoint y: 242, distance: 4.8
click at [43, 246] on span "Logout" at bounding box center [75, 247] width 95 height 8
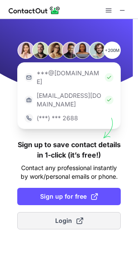
click at [52, 212] on button "Login" at bounding box center [69, 220] width 104 height 17
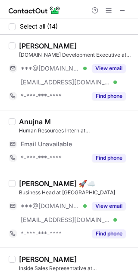
click at [88, 124] on div "Anujna M" at bounding box center [76, 121] width 114 height 9
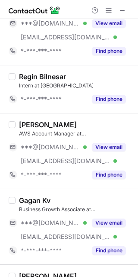
scroll to position [620, 0]
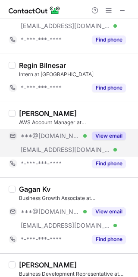
click at [102, 132] on div "View email" at bounding box center [106, 136] width 39 height 14
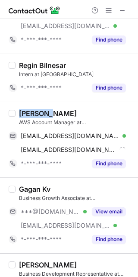
drag, startPoint x: 44, startPoint y: 113, endPoint x: 16, endPoint y: 113, distance: 28.1
click at [16, 113] on div "Jayditya Shukla AWS Account Manager at CloudZenia jaydityashukla@gmail.com Veri…" at bounding box center [75, 139] width 118 height 61
copy div "Jayditya"
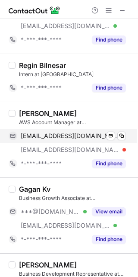
click at [83, 136] on span "jaydityashukla@gmail.com" at bounding box center [70, 136] width 99 height 8
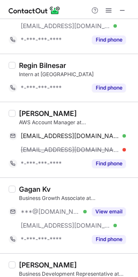
click at [76, 185] on div "Gagan Kv" at bounding box center [76, 189] width 114 height 9
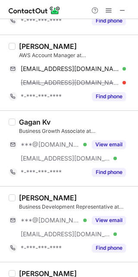
scroll to position [735, 0]
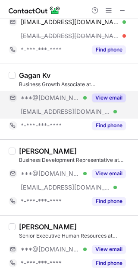
click at [121, 98] on button "View email" at bounding box center [109, 97] width 34 height 9
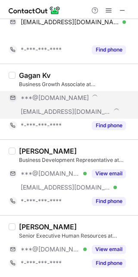
scroll to position [721, 0]
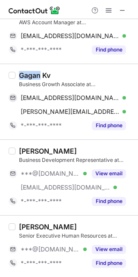
drag, startPoint x: 35, startPoint y: 76, endPoint x: 16, endPoint y: 76, distance: 19.0
click at [16, 76] on div "Gagan Kv Business Growth Associate at CloudZenia gagankv999@gmail.com Verified …" at bounding box center [75, 101] width 118 height 61
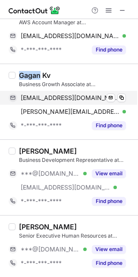
copy div "Gagan"
click at [81, 89] on div "Gagan Kv Business Growth Associate at CloudZenia gagankv999@gmail.com Verified …" at bounding box center [75, 101] width 118 height 61
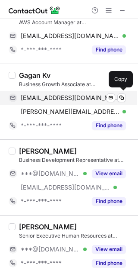
click at [56, 98] on span "gagankv999@gmail.com" at bounding box center [70, 98] width 99 height 8
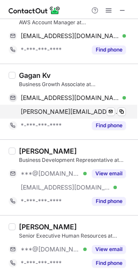
click at [69, 110] on span "gagan@cloudzenia.com" at bounding box center [70, 112] width 99 height 8
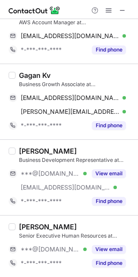
click at [77, 153] on div "Jayasmita Mukhopadhyay" at bounding box center [48, 151] width 58 height 9
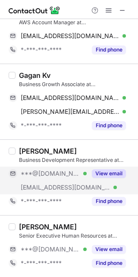
drag, startPoint x: 98, startPoint y: 176, endPoint x: 64, endPoint y: 169, distance: 35.0
click at [90, 176] on div "View email" at bounding box center [106, 173] width 39 height 14
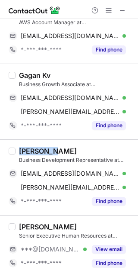
drag, startPoint x: 53, startPoint y: 150, endPoint x: 19, endPoint y: 149, distance: 33.7
click at [19, 149] on div "Jayasmita Mukhopadhyay" at bounding box center [48, 151] width 58 height 9
copy div "Jayasmita"
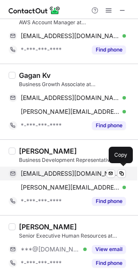
click at [67, 169] on div "jayasmitamukherjee0514@gmail.com Verified Send email Copy" at bounding box center [68, 173] width 118 height 14
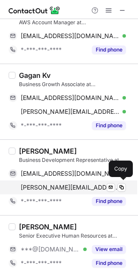
click at [70, 185] on span "jayasmita@cloudzenia.com" at bounding box center [70, 187] width 99 height 8
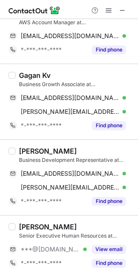
click at [62, 217] on div "Puja Rawani Senior Executive Human Resources at CloudZenia ***@gmail.com Verifi…" at bounding box center [69, 246] width 138 height 62
click at [109, 241] on div "Puja Rawani Senior Executive Human Resources at CloudZenia ***@gmail.com Verifi…" at bounding box center [75, 246] width 118 height 48
drag, startPoint x: 117, startPoint y: 247, endPoint x: 67, endPoint y: 238, distance: 50.5
click at [113, 246] on button "View email" at bounding box center [109, 249] width 34 height 9
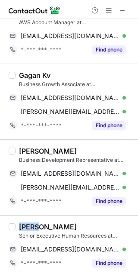
drag, startPoint x: 36, startPoint y: 226, endPoint x: 18, endPoint y: 224, distance: 18.2
click at [18, 224] on div "Puja Rawani Senior Executive Human Resources at CloudZenia pujarawanidp@gmail.c…" at bounding box center [75, 246] width 118 height 48
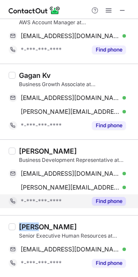
copy div "Puja"
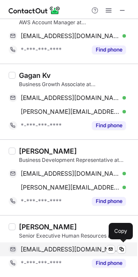
click at [66, 248] on span "pujarawanidp@gmail.com" at bounding box center [70, 249] width 99 height 8
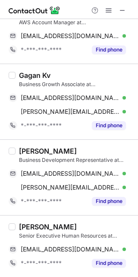
click at [95, 137] on div "Gagan Kv Business Growth Associate at CloudZenia gagankv999@gmail.com Verified …" at bounding box center [69, 102] width 138 height 76
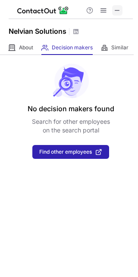
click at [118, 10] on span at bounding box center [117, 10] width 7 height 7
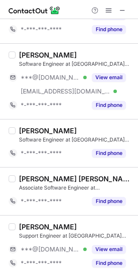
scroll to position [140, 0]
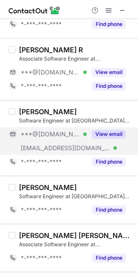
click at [104, 134] on button "View email" at bounding box center [109, 134] width 34 height 9
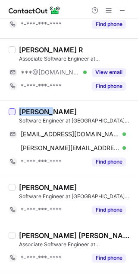
drag, startPoint x: 35, startPoint y: 111, endPoint x: 14, endPoint y: 113, distance: 20.5
click at [14, 113] on div "[PERSON_NAME] Software Engineer at Ayotta Infotech [EMAIL_ADDRESS][DOMAIN_NAME]…" at bounding box center [69, 138] width 138 height 76
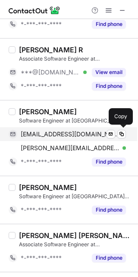
click at [67, 130] on div "[EMAIL_ADDRESS][DOMAIN_NAME] Verified Send email Copy" at bounding box center [68, 134] width 118 height 14
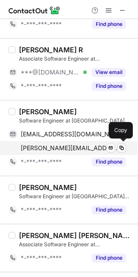
click at [80, 147] on span "[PERSON_NAME][EMAIL_ADDRESS][DOMAIN_NAME]" at bounding box center [70, 148] width 99 height 8
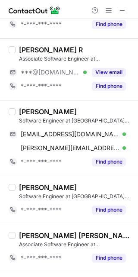
click at [91, 100] on div "[PERSON_NAME] Software Engineer at Ayotta Infotech [EMAIL_ADDRESS][DOMAIN_NAME]…" at bounding box center [69, 138] width 138 height 76
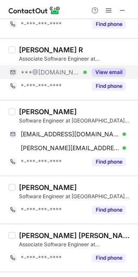
click at [95, 68] on div "View email" at bounding box center [106, 72] width 39 height 14
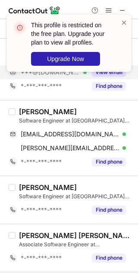
drag, startPoint x: 46, startPoint y: 48, endPoint x: 21, endPoint y: 47, distance: 25.5
click at [21, 47] on div "This profile is restricted on the free plan. Upgrade your plan to view all prof…" at bounding box center [69, 138] width 138 height 277
click at [124, 22] on span at bounding box center [124, 22] width 7 height 9
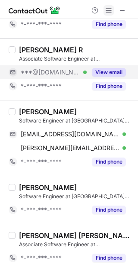
click at [110, 13] on span at bounding box center [108, 10] width 7 height 7
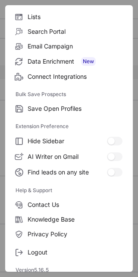
scroll to position [83, 0]
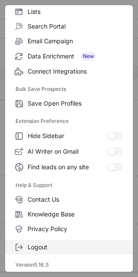
click at [51, 245] on span "Logout" at bounding box center [75, 247] width 95 height 8
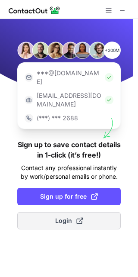
click at [70, 216] on span "Login" at bounding box center [69, 220] width 28 height 9
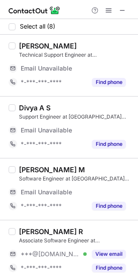
click at [92, 110] on div "Divya A S" at bounding box center [76, 107] width 114 height 9
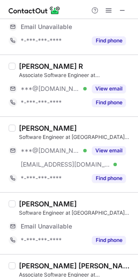
scroll to position [151, 0]
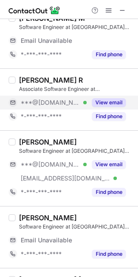
click at [97, 103] on button "View email" at bounding box center [109, 102] width 34 height 9
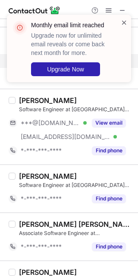
scroll to position [124, 0]
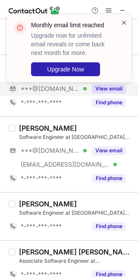
click at [125, 23] on span at bounding box center [124, 22] width 7 height 9
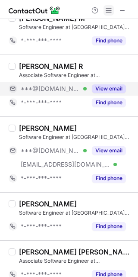
click at [111, 7] on span at bounding box center [108, 10] width 7 height 7
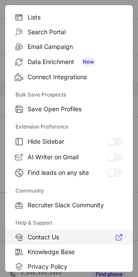
scroll to position [116, 0]
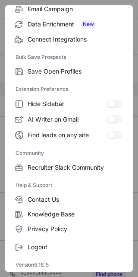
click at [47, 255] on div "Free Plan Email credits 0 Phone credits 5 Export credits left 5 ContactOut Solu…" at bounding box center [69, 138] width 128 height 266
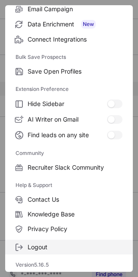
click at [45, 253] on label "Logout" at bounding box center [69, 246] width 128 height 15
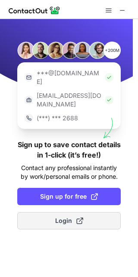
click at [74, 212] on button "Login" at bounding box center [69, 220] width 104 height 17
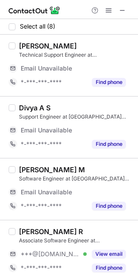
click at [96, 111] on div "Divya A S" at bounding box center [76, 107] width 114 height 9
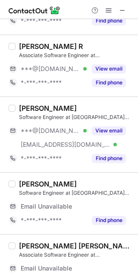
scroll to position [173, 0]
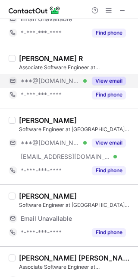
click at [100, 86] on div "View email" at bounding box center [106, 81] width 39 height 14
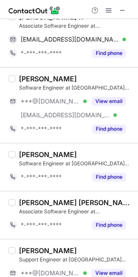
scroll to position [145, 0]
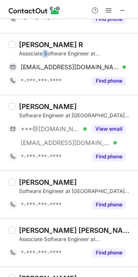
drag, startPoint x: 47, startPoint y: 57, endPoint x: 42, endPoint y: 53, distance: 6.7
click at [42, 57] on div "Associate Software Engineer at [GEOGRAPHIC_DATA] Infotech" at bounding box center [76, 54] width 114 height 8
click at [45, 41] on div "[PERSON_NAME] R" at bounding box center [51, 44] width 64 height 9
drag, startPoint x: 45, startPoint y: 41, endPoint x: 18, endPoint y: 41, distance: 26.4
click at [18, 41] on div "[PERSON_NAME] R Associate Software Engineer at Ayotta Infotech [EMAIL_ADDRESS][…" at bounding box center [75, 64] width 118 height 48
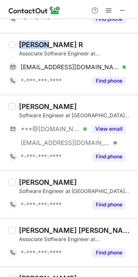
copy div "[PERSON_NAME]"
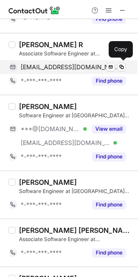
drag, startPoint x: 76, startPoint y: 66, endPoint x: 136, endPoint y: 73, distance: 60.0
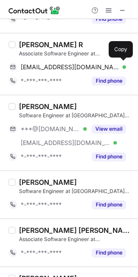
click at [79, 66] on span "[EMAIL_ADDRESS][DOMAIN_NAME]" at bounding box center [70, 67] width 99 height 8
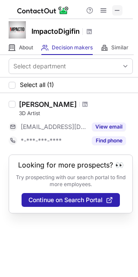
click at [118, 7] on span at bounding box center [117, 10] width 7 height 7
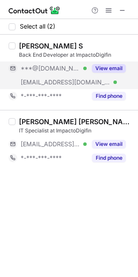
click at [114, 65] on button "View email" at bounding box center [109, 68] width 34 height 9
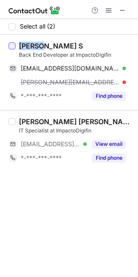
drag, startPoint x: 36, startPoint y: 44, endPoint x: 13, endPoint y: 44, distance: 23.3
click at [13, 44] on div "Nithin S Back End Developer at ImpactoDigifin nithinskng@gmail.com Verified Sen…" at bounding box center [69, 72] width 138 height 75
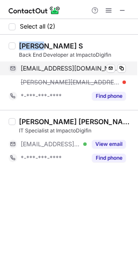
copy div "Nithin"
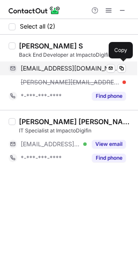
drag, startPoint x: 78, startPoint y: 66, endPoint x: 95, endPoint y: 70, distance: 17.8
click at [77, 66] on span "nithinskng@gmail.com" at bounding box center [70, 68] width 99 height 8
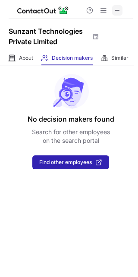
click at [113, 9] on button at bounding box center [117, 10] width 10 height 10
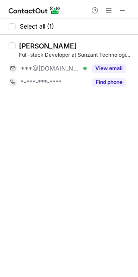
click at [94, 61] on div "Rishi Sharma Full-stack Developer at Sunzant Technologies Private Limited ***@g…" at bounding box center [75, 65] width 118 height 48
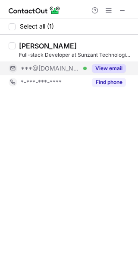
click at [99, 67] on button "View email" at bounding box center [109, 68] width 34 height 9
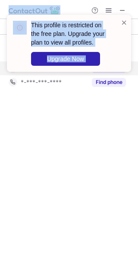
drag, startPoint x: 32, startPoint y: 45, endPoint x: 6, endPoint y: 45, distance: 25.9
click at [6, 45] on div "This profile is restricted on the free plan. Upgrade your plan to view all prof…" at bounding box center [69, 138] width 138 height 277
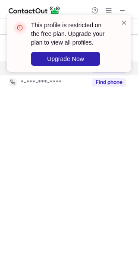
click at [90, 117] on div "Select all (1) Rishi Sharma Full-stack Developer at Sunzant Technologies Privat…" at bounding box center [69, 148] width 138 height 258
click at [121, 22] on span at bounding box center [124, 22] width 7 height 9
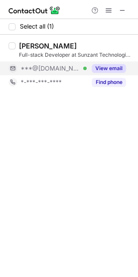
click at [107, 9] on div "This profile is restricted on the free plan. Upgrade your plan to view all prof…" at bounding box center [69, 46] width 138 height 81
click at [107, 9] on span at bounding box center [108, 10] width 7 height 7
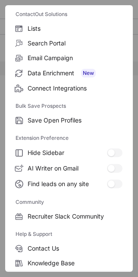
scroll to position [116, 0]
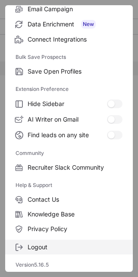
click at [43, 249] on span "Logout" at bounding box center [75, 247] width 95 height 8
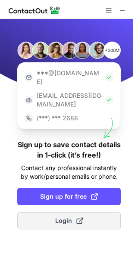
click at [64, 216] on span "Login" at bounding box center [69, 220] width 28 height 9
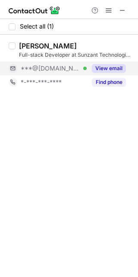
click at [89, 67] on div "View email" at bounding box center [106, 68] width 39 height 14
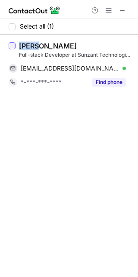
drag, startPoint x: 35, startPoint y: 44, endPoint x: 15, endPoint y: 47, distance: 20.5
click at [15, 47] on div "Rishi Sharma Full-stack Developer at Sunzant Technologies Private Limited sharm…" at bounding box center [69, 65] width 138 height 61
copy div "Rishi"
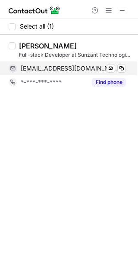
click at [86, 68] on span "sharmarishi519rs@gmail.com" at bounding box center [70, 68] width 99 height 8
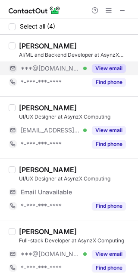
click at [111, 66] on button "View email" at bounding box center [109, 68] width 34 height 9
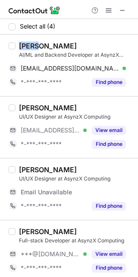
drag, startPoint x: 35, startPoint y: 40, endPoint x: 18, endPoint y: 41, distance: 17.3
click at [18, 41] on div "[PERSON_NAME] AI/ML and Backend Developer at AsynzX Computing [EMAIL_ADDRESS][D…" at bounding box center [69, 65] width 138 height 61
copy div "Kevil"
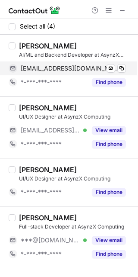
click at [72, 68] on span "[EMAIL_ADDRESS][DOMAIN_NAME]" at bounding box center [70, 68] width 99 height 8
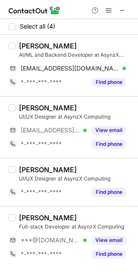
click at [58, 162] on div "[PERSON_NAME] UI/UX Designer at AsynzX Computing *-***-***-**** Find phone" at bounding box center [69, 182] width 138 height 48
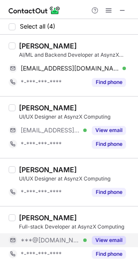
click at [112, 238] on button "View email" at bounding box center [109, 240] width 34 height 9
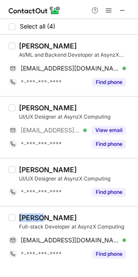
drag, startPoint x: 38, startPoint y: 217, endPoint x: 16, endPoint y: 214, distance: 22.7
click at [16, 214] on div "Ankrit [PERSON_NAME] Full-stack Developer at AsynzX Computing [EMAIL_ADDRESS][D…" at bounding box center [75, 237] width 118 height 48
copy div "Ankrit"
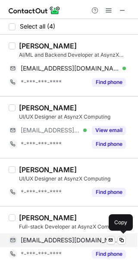
click at [45, 239] on span "ankrit4fin@gmail.com" at bounding box center [70, 240] width 99 height 8
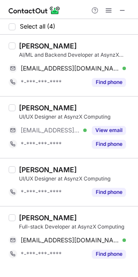
click at [71, 212] on div "Ankrit Jarngal Full-stack Developer at AsynzX Computing ankrit4fin@gmail.com Ve…" at bounding box center [69, 237] width 138 height 62
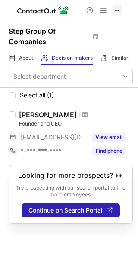
click at [119, 8] on span at bounding box center [117, 10] width 7 height 7
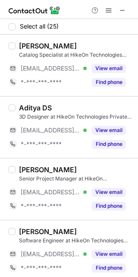
click at [99, 171] on div "[PERSON_NAME]" at bounding box center [76, 169] width 114 height 9
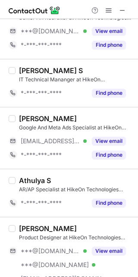
scroll to position [1251, 0]
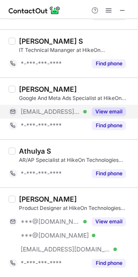
click at [104, 106] on div "View email" at bounding box center [106, 112] width 39 height 14
click at [48, 80] on div "Vinod Kumar Google And Meta Ads Specialist at HikeOn Technologies Private Limit…" at bounding box center [69, 108] width 138 height 62
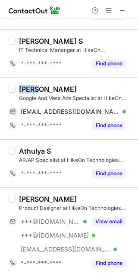
drag, startPoint x: 38, startPoint y: 89, endPoint x: 19, endPoint y: 87, distance: 19.1
click at [19, 87] on div "Vinod Kumar" at bounding box center [48, 89] width 58 height 9
copy div "Vinod"
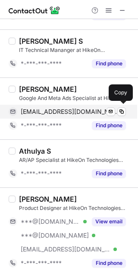
click at [64, 108] on div "vinod@hikeon.tech Verified Send email Copy" at bounding box center [68, 112] width 118 height 14
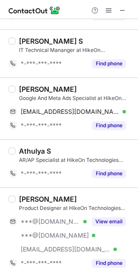
click at [60, 147] on div "Athulya S" at bounding box center [76, 151] width 114 height 9
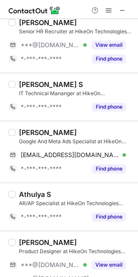
scroll to position [1193, 0]
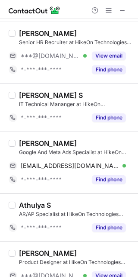
click at [81, 146] on div "Vinod Kumar" at bounding box center [76, 143] width 114 height 9
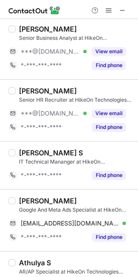
scroll to position [1020, 0]
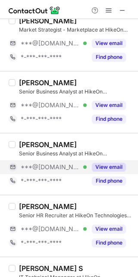
click at [100, 171] on button "View email" at bounding box center [109, 167] width 34 height 9
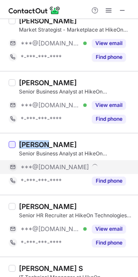
drag, startPoint x: 37, startPoint y: 146, endPoint x: 14, endPoint y: 146, distance: 23.3
click at [14, 146] on div "Anitha Sundar Senior Business Analyst at HikeOn Technologies Private Limited **…" at bounding box center [69, 164] width 138 height 62
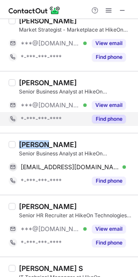
copy div "Anitha"
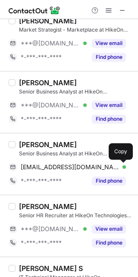
drag, startPoint x: 62, startPoint y: 167, endPoint x: 68, endPoint y: 159, distance: 9.5
click at [62, 167] on span "anithasundar254@gmail.com" at bounding box center [70, 167] width 99 height 8
click at [62, 137] on div "Anitha Sundar Senior Business Analyst at HikeOn Technologies Private Limited an…" at bounding box center [69, 164] width 138 height 62
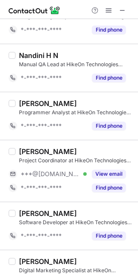
scroll to position [675, 0]
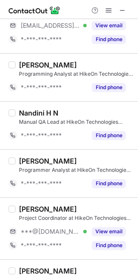
click at [74, 102] on div "Nandini H N Manual QA Lead at HikeOn Technologies Private Limited *-***-***-***…" at bounding box center [69, 125] width 138 height 48
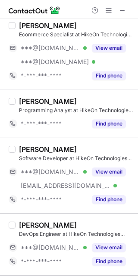
scroll to position [386, 0]
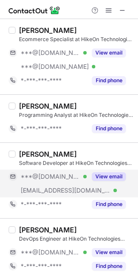
click at [92, 175] on button "View email" at bounding box center [109, 176] width 34 height 9
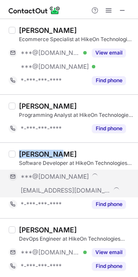
drag, startPoint x: 57, startPoint y: 154, endPoint x: 19, endPoint y: 154, distance: 38.0
click at [20, 154] on div "Vivekanand selvakumar" at bounding box center [48, 154] width 58 height 9
copy div "Vivekanand"
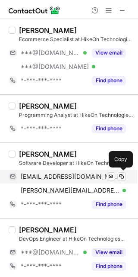
click at [65, 175] on span "vivekanands603@gmail.com" at bounding box center [70, 176] width 99 height 8
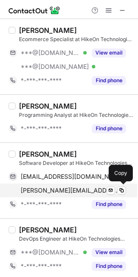
click at [56, 185] on div "vivekanand@squadramedia.com Verified Send email Copy" at bounding box center [68, 190] width 118 height 14
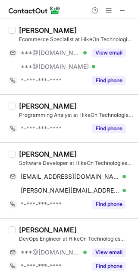
click at [54, 143] on div "Vivekanand selvakumar Software Developer at HikeOn Technologies Private Limited…" at bounding box center [69, 180] width 138 height 76
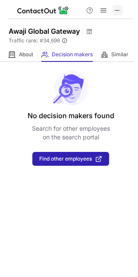
click at [118, 11] on span at bounding box center [117, 10] width 7 height 7
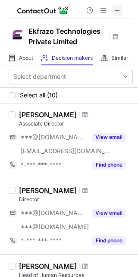
click at [117, 7] on span at bounding box center [117, 10] width 7 height 7
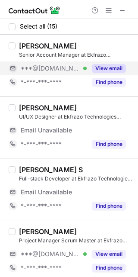
drag, startPoint x: 115, startPoint y: 69, endPoint x: 102, endPoint y: 70, distance: 13.4
click at [113, 69] on button "View email" at bounding box center [109, 68] width 34 height 9
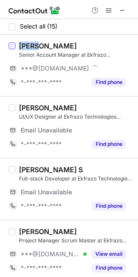
drag, startPoint x: 36, startPoint y: 45, endPoint x: 12, endPoint y: 47, distance: 23.8
click at [12, 47] on div "[PERSON_NAME] Senior Account Manager at Ekfrazo Technologies Private Limited **…" at bounding box center [69, 65] width 138 height 61
copy div "Priya"
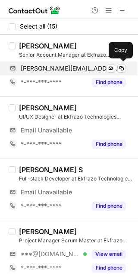
click at [81, 65] on span "[PERSON_NAME][EMAIL_ADDRESS][DOMAIN_NAME]" at bounding box center [70, 68] width 99 height 8
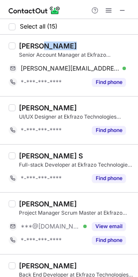
drag, startPoint x: 69, startPoint y: 47, endPoint x: 37, endPoint y: 47, distance: 31.5
click at [37, 47] on div "[PERSON_NAME]" at bounding box center [76, 45] width 114 height 9
copy div "Kishore"
click at [80, 41] on div "Priya Kishore" at bounding box center [76, 45] width 114 height 9
drag, startPoint x: 75, startPoint y: 44, endPoint x: 38, endPoint y: 47, distance: 36.9
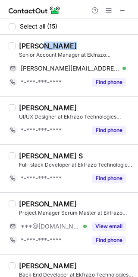
click at [38, 47] on div "Priya Kishore" at bounding box center [76, 45] width 114 height 9
copy div "Kishore"
click at [74, 102] on div "Sai Shiragannavar UI/UX Designer at Ekfrazo Technologies Private Limited *-***-…" at bounding box center [69, 120] width 138 height 48
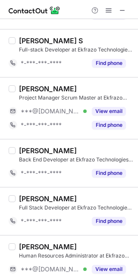
click at [44, 77] on div "MOHAMED SADIQ PASHA Project Manager Scrum Master at Ekfrazo Technologies Privat…" at bounding box center [69, 108] width 138 height 62
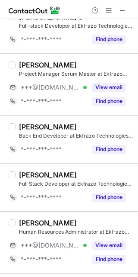
scroll to position [173, 0]
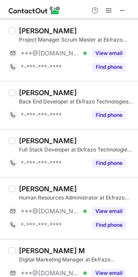
click at [57, 177] on div "Shelly Sengupta Human Resources Administrator at Ekfrazo Technologies Private L…" at bounding box center [69, 208] width 138 height 62
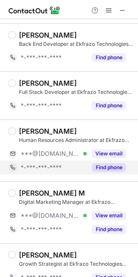
scroll to position [288, 0]
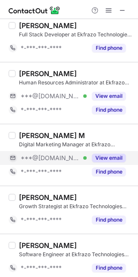
click at [85, 160] on div "***@gmail.com Verified" at bounding box center [54, 158] width 66 height 8
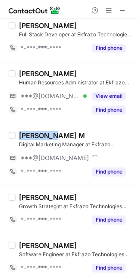
drag, startPoint x: 52, startPoint y: 135, endPoint x: 16, endPoint y: 140, distance: 35.8
click at [16, 140] on div "Manjunath M Digital Marketing Manager at Ekfrazo Technologies Private Limited *…" at bounding box center [75, 155] width 118 height 48
copy div "Manjunath"
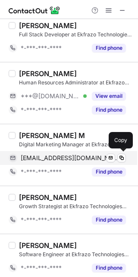
click at [62, 163] on div "manjudvg6@gmail.com Verified Send email Copy" at bounding box center [68, 158] width 118 height 14
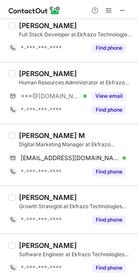
click at [78, 132] on div "Manjunath M" at bounding box center [76, 135] width 114 height 9
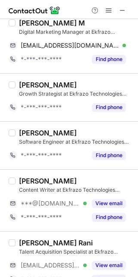
scroll to position [403, 0]
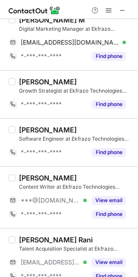
click at [71, 166] on div "prashant bhalekar Software Engineer at Ekfrazo Technologies Private Limited *-*…" at bounding box center [69, 142] width 138 height 48
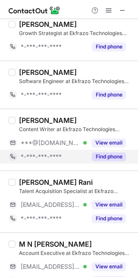
scroll to position [519, 0]
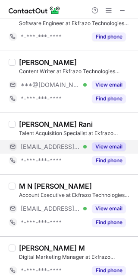
click at [90, 149] on div "View email" at bounding box center [106, 147] width 39 height 14
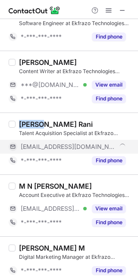
drag, startPoint x: 35, startPoint y: 125, endPoint x: 17, endPoint y: 125, distance: 18.2
click at [17, 125] on div "Pushpa Rani Talent Acquisition Specialist at Ekfrazo Technologies Private Limit…" at bounding box center [75, 144] width 118 height 48
copy div "Pushpa"
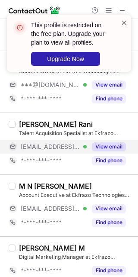
click at [125, 18] on span at bounding box center [124, 22] width 7 height 9
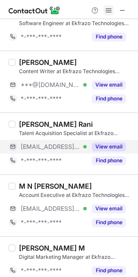
click at [105, 11] on span at bounding box center [108, 10] width 7 height 7
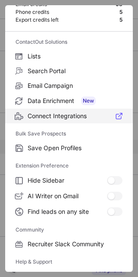
scroll to position [0, 0]
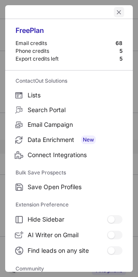
click at [116, 12] on span "left-button" at bounding box center [119, 12] width 7 height 7
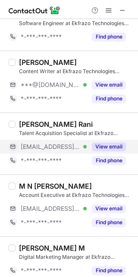
click at [105, 174] on div "Pushpa Rani Talent Acquisition Specialist at Ekfrazo Technologies Private Limit…" at bounding box center [69, 143] width 138 height 62
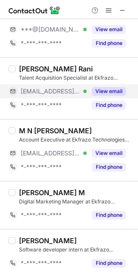
scroll to position [519, 0]
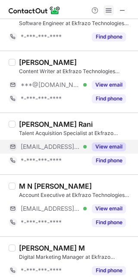
click at [106, 10] on span at bounding box center [108, 10] width 7 height 7
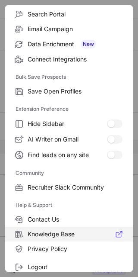
scroll to position [116, 0]
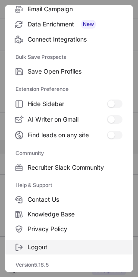
click at [43, 241] on label "Logout" at bounding box center [69, 246] width 128 height 15
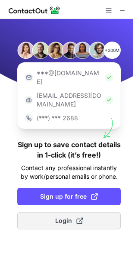
click at [62, 216] on span "Login" at bounding box center [69, 220] width 28 height 9
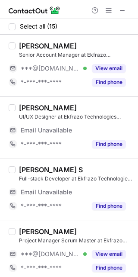
click at [105, 105] on div "Sai Shiragannavar" at bounding box center [76, 107] width 114 height 9
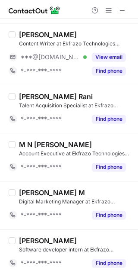
scroll to position [516, 0]
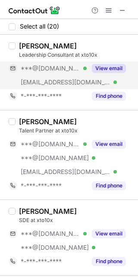
click at [90, 67] on div "View email" at bounding box center [106, 68] width 39 height 14
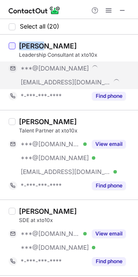
drag, startPoint x: 40, startPoint y: 45, endPoint x: 14, endPoint y: 45, distance: 25.5
click at [14, 45] on div "[PERSON_NAME] Leadership Consultant at xto10x ***@[DOMAIN_NAME] [EMAIL_ADDRESS]…" at bounding box center [69, 72] width 138 height 75
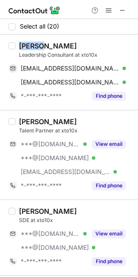
copy div "Dipika"
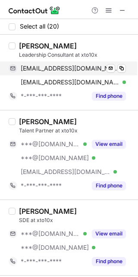
drag, startPoint x: 61, startPoint y: 70, endPoint x: 84, endPoint y: 69, distance: 23.8
click at [61, 70] on span "[EMAIL_ADDRESS][DOMAIN_NAME]" at bounding box center [70, 68] width 99 height 8
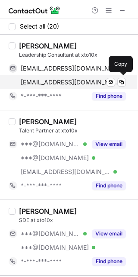
drag, startPoint x: 67, startPoint y: 85, endPoint x: 91, endPoint y: 80, distance: 24.2
click at [68, 85] on span "dipika@xto10x.com" at bounding box center [70, 82] width 99 height 8
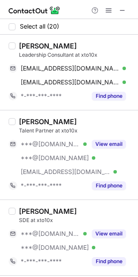
click at [83, 122] on div "Rishhi Mehra" at bounding box center [76, 121] width 114 height 9
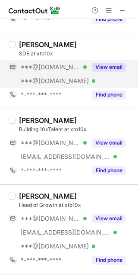
scroll to position [173, 0]
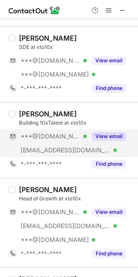
click at [85, 134] on div "***@[DOMAIN_NAME] Verified" at bounding box center [54, 136] width 66 height 8
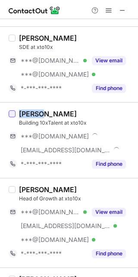
drag, startPoint x: 41, startPoint y: 115, endPoint x: 12, endPoint y: 115, distance: 29.0
click at [12, 115] on div "Aniket Lele Building 10xTalent at xto10x ***@gmail.com ***@xto10x.com *-***-***…" at bounding box center [69, 140] width 138 height 76
copy div "Aniket"
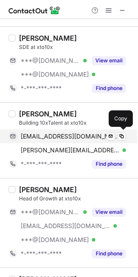
click at [73, 134] on span "aniketlele23@gmail.com" at bounding box center [70, 136] width 99 height 8
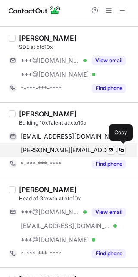
drag, startPoint x: 58, startPoint y: 147, endPoint x: 64, endPoint y: 145, distance: 6.3
click at [58, 147] on span "aniket@xto10x.com" at bounding box center [70, 150] width 99 height 8
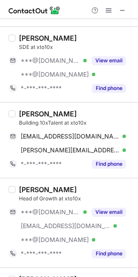
click at [69, 180] on div "Tilak Shrivastava Head of Growth at xto10x ***@gmail.com Verified ***@rediffmai…" at bounding box center [69, 222] width 138 height 89
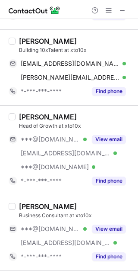
scroll to position [288, 0]
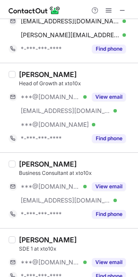
click at [74, 150] on div "Tilak Shrivastava Head of Growth at xto10x ***@gmail.com Verified ***@rediffmai…" at bounding box center [69, 107] width 138 height 89
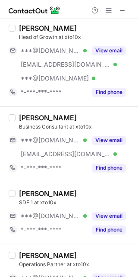
scroll to position [346, 0]
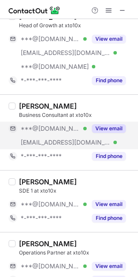
click at [105, 132] on button "View email" at bounding box center [109, 128] width 34 height 9
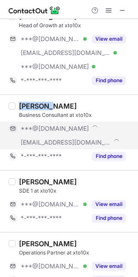
drag, startPoint x: 49, startPoint y: 107, endPoint x: 19, endPoint y: 107, distance: 29.8
click at [19, 107] on div "Ashwath S." at bounding box center [48, 106] width 58 height 9
copy div "Ashwath"
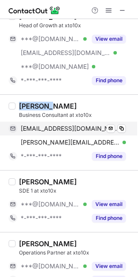
click at [83, 130] on span "ashwath7708222797@gmail.com" at bounding box center [70, 128] width 99 height 8
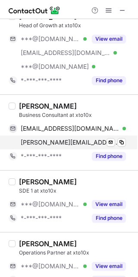
click at [81, 146] on span "ashwath@xto10x.com" at bounding box center [70, 142] width 99 height 8
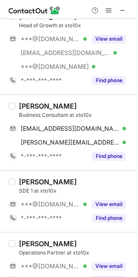
click at [81, 177] on div "Smriti Pillai SDE 1 at xto10x ***@gmail.com Verified View email *-***-***-**** …" at bounding box center [69, 201] width 138 height 62
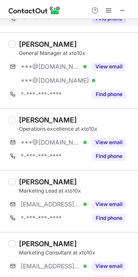
scroll to position [634, 0]
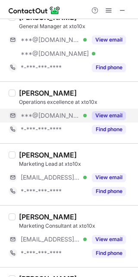
click at [92, 110] on div "View email" at bounding box center [106, 115] width 39 height 14
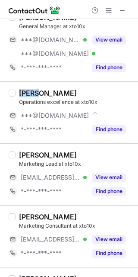
drag, startPoint x: 38, startPoint y: 95, endPoint x: 16, endPoint y: 94, distance: 22.1
click at [16, 94] on div "Hartej Singh Operations excellence at xto10x ***@gmail.com *-***-***-**** Find …" at bounding box center [75, 113] width 118 height 48
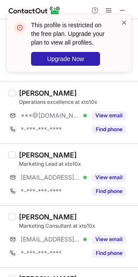
click at [124, 22] on span at bounding box center [124, 22] width 7 height 9
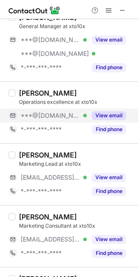
click at [108, 111] on div "View email" at bounding box center [106, 115] width 39 height 14
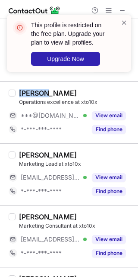
drag, startPoint x: 41, startPoint y: 96, endPoint x: 12, endPoint y: 97, distance: 29.0
click at [12, 97] on div "Hartej Singh Operations excellence at xto10x ***@gmail.com Verified View email …" at bounding box center [69, 112] width 138 height 62
copy div "Hartej"
click at [129, 21] on div "This profile is restricted on the free plan. Upgrade your plan to view all prof…" at bounding box center [69, 43] width 124 height 57
click at [126, 20] on span at bounding box center [124, 22] width 7 height 9
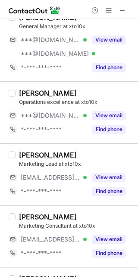
click at [110, 7] on span at bounding box center [108, 10] width 7 height 7
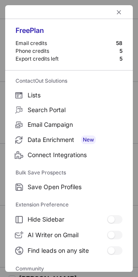
scroll to position [116, 0]
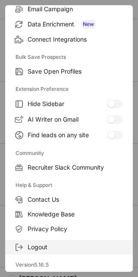
click at [50, 243] on span "Logout" at bounding box center [75, 247] width 95 height 8
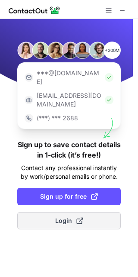
click at [71, 216] on span "Login" at bounding box center [69, 220] width 28 height 9
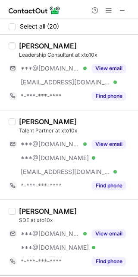
click at [82, 127] on div "Talent Partner at xto10x" at bounding box center [76, 131] width 114 height 8
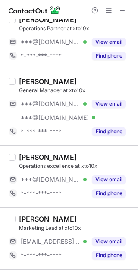
scroll to position [576, 0]
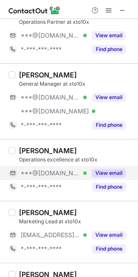
click at [104, 176] on button "View email" at bounding box center [109, 173] width 34 height 9
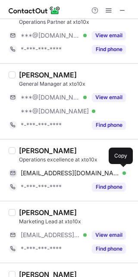
click at [48, 168] on div "hartejsingh2806@gmail.com Verified Send email Copy" at bounding box center [68, 173] width 118 height 14
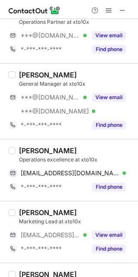
click at [99, 150] on div "Hartej Singh" at bounding box center [76, 150] width 114 height 9
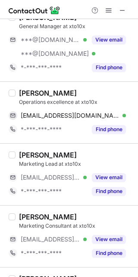
click at [90, 151] on div "Aaditya Karnam Marketing Lead at xto10x ***@xto10x.com Verified View email *-**…" at bounding box center [69, 174] width 138 height 62
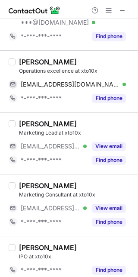
scroll to position [692, 0]
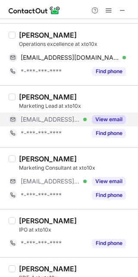
click at [97, 124] on button "View email" at bounding box center [109, 119] width 34 height 9
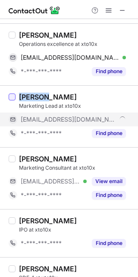
drag, startPoint x: 45, startPoint y: 98, endPoint x: 10, endPoint y: 100, distance: 35.5
click at [10, 100] on div "Aaditya Karnam Marketing Lead at xto10x ***@xto10x.com *-***-***-**** Find phone" at bounding box center [69, 116] width 138 height 62
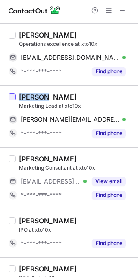
copy div "Aaditya"
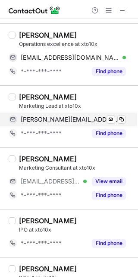
click at [60, 123] on span "aaditya.karnam@xto10x.com" at bounding box center [70, 119] width 99 height 8
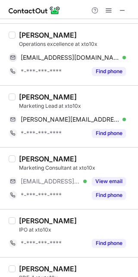
click at [97, 165] on div "Phalguni Aneja Marketing Consultant at xto10x" at bounding box center [76, 162] width 114 height 17
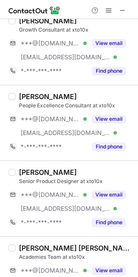
scroll to position [979, 0]
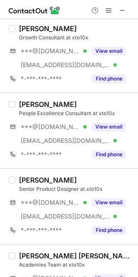
click at [95, 177] on div "Ashutosh Gaud Senior Product Designer at xto10x ***@gmail.com Verified ***@xto1…" at bounding box center [69, 206] width 138 height 76
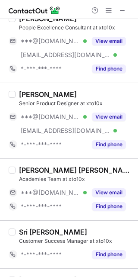
scroll to position [1121, 0]
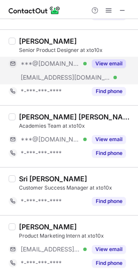
click at [88, 64] on div "View email" at bounding box center [106, 64] width 39 height 14
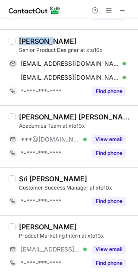
drag, startPoint x: 51, startPoint y: 42, endPoint x: 18, endPoint y: 42, distance: 33.7
click at [18, 42] on div "Ashutosh Gaud Senior Product Designer at xto10x ashutgaud13@gmail.com Verified …" at bounding box center [75, 67] width 118 height 61
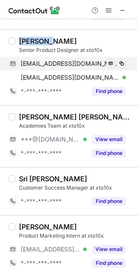
copy div "Ashutosh"
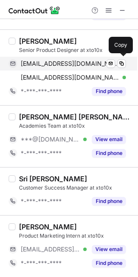
click at [61, 57] on div "ashutgaud13@gmail.com Verified Send email Copy" at bounding box center [68, 64] width 118 height 14
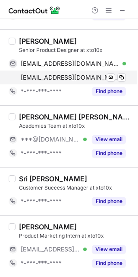
drag, startPoint x: 74, startPoint y: 77, endPoint x: 90, endPoint y: 74, distance: 16.7
click at [74, 77] on span "ashutosh@xto10x.com" at bounding box center [70, 77] width 99 height 8
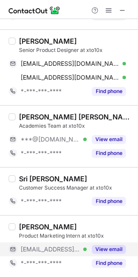
click at [100, 250] on button "View email" at bounding box center [109, 249] width 34 height 9
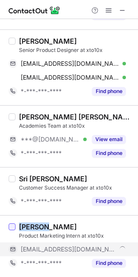
click at [12, 226] on div at bounding box center [12, 226] width 7 height 7
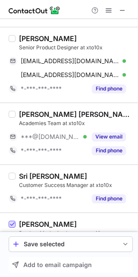
click at [10, 228] on span at bounding box center [12, 224] width 7 height 7
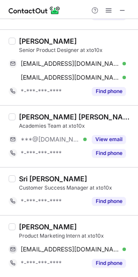
click at [25, 230] on div "Saurabh Pandey" at bounding box center [48, 226] width 58 height 9
drag, startPoint x: 46, startPoint y: 227, endPoint x: 14, endPoint y: 230, distance: 32.1
click at [14, 230] on div "Saurabh Pandey Product Marketing Intern at xto10x saurabh.pandey@xto10x.com Ver…" at bounding box center [69, 246] width 138 height 62
copy div "Saurabh"
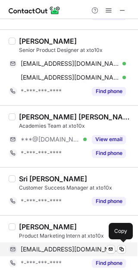
click at [49, 245] on span "saurabh.pandey@xto10x.com" at bounding box center [70, 249] width 99 height 8
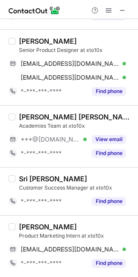
click at [105, 117] on div "Digvijay Chand Yaduka" at bounding box center [76, 116] width 114 height 9
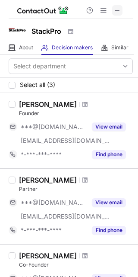
click at [115, 11] on span at bounding box center [117, 10] width 7 height 7
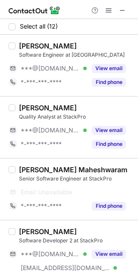
click at [29, 156] on div "[PERSON_NAME] Quality Analyst at StackPro ***@[DOMAIN_NAME] Verified View email…" at bounding box center [69, 127] width 138 height 62
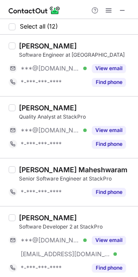
click at [73, 158] on div "[PERSON_NAME] Senior Software Engineer at StackPro *-***-***-**** Find phone" at bounding box center [69, 182] width 138 height 48
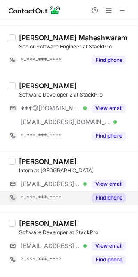
scroll to position [173, 0]
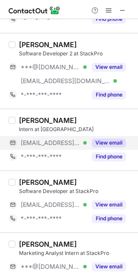
click at [83, 144] on div "[EMAIL_ADDRESS][DOMAIN_NAME] Verified" at bounding box center [54, 143] width 66 height 8
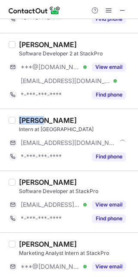
drag, startPoint x: 41, startPoint y: 120, endPoint x: 19, endPoint y: 118, distance: 22.5
click at [19, 118] on div "[PERSON_NAME]" at bounding box center [48, 120] width 58 height 9
copy div "[PERSON_NAME]"
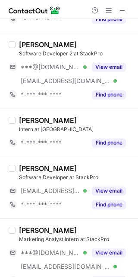
click at [99, 183] on div "[PERSON_NAME] Software Developer at StackPro [EMAIL_ADDRESS][DOMAIN_NAME] Verif…" at bounding box center [75, 188] width 118 height 48
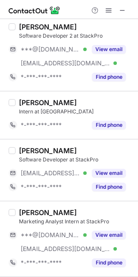
scroll to position [230, 0]
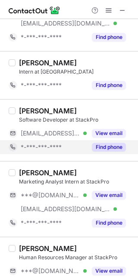
click at [97, 142] on div "Find phone" at bounding box center [106, 147] width 39 height 14
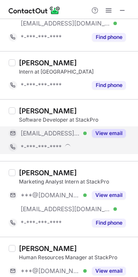
click at [97, 134] on button "View email" at bounding box center [109, 133] width 34 height 9
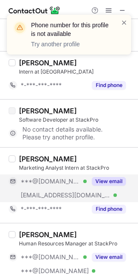
click at [108, 185] on button "View email" at bounding box center [109, 181] width 34 height 9
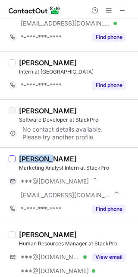
drag, startPoint x: 43, startPoint y: 157, endPoint x: 14, endPoint y: 156, distance: 29.0
click at [14, 156] on div "[PERSON_NAME] Marketing Analyst Intern at StackPro ***@[DOMAIN_NAME] [EMAIL_ADD…" at bounding box center [69, 185] width 138 height 76
copy div "Shrejal"
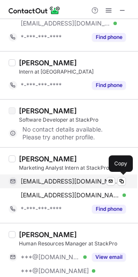
click at [41, 177] on div "[EMAIL_ADDRESS][DOMAIN_NAME] Verified Send email Copy" at bounding box center [68, 181] width 118 height 14
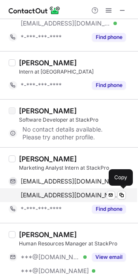
click at [45, 196] on span "[EMAIL_ADDRESS][DOMAIN_NAME]" at bounding box center [70, 195] width 99 height 8
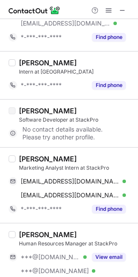
click at [93, 155] on div "[PERSON_NAME]" at bounding box center [76, 158] width 114 height 9
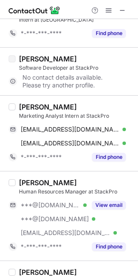
scroll to position [288, 0]
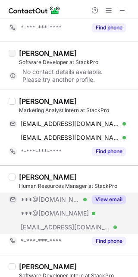
click at [85, 194] on div "***@[DOMAIN_NAME] Verified" at bounding box center [48, 199] width 78 height 14
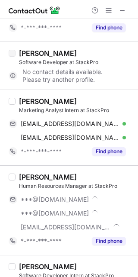
scroll to position [346, 0]
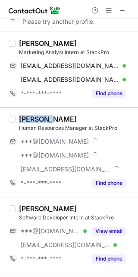
drag, startPoint x: 51, startPoint y: 122, endPoint x: 21, endPoint y: 120, distance: 29.9
click at [21, 120] on div "[PERSON_NAME]" at bounding box center [48, 119] width 58 height 9
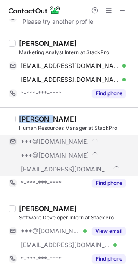
copy div "[PERSON_NAME]"
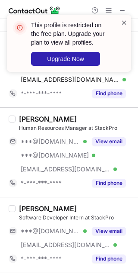
click at [125, 20] on span at bounding box center [124, 22] width 7 height 9
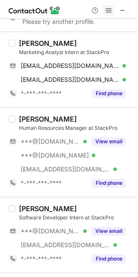
click at [107, 10] on span at bounding box center [108, 10] width 7 height 7
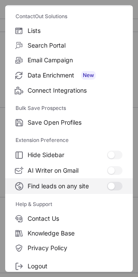
scroll to position [83, 0]
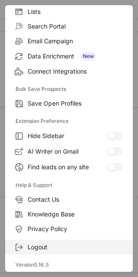
click at [38, 243] on span "Logout" at bounding box center [75, 247] width 95 height 8
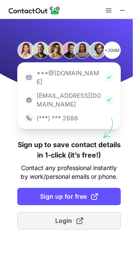
click at [53, 212] on button "Login" at bounding box center [69, 220] width 104 height 17
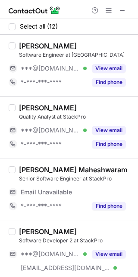
click at [111, 162] on div "[PERSON_NAME] Senior Software Engineer at StackPro Email Unavailable Email addr…" at bounding box center [69, 189] width 138 height 62
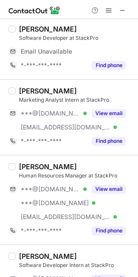
scroll to position [346, 0]
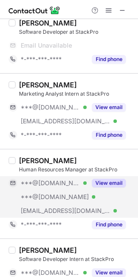
click at [92, 182] on button "View email" at bounding box center [109, 182] width 34 height 9
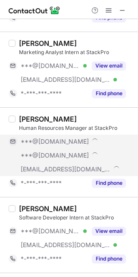
scroll to position [376, 0]
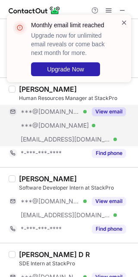
click at [123, 22] on span at bounding box center [124, 22] width 7 height 9
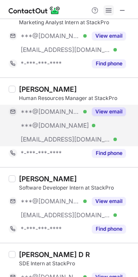
click at [111, 7] on span at bounding box center [108, 10] width 7 height 7
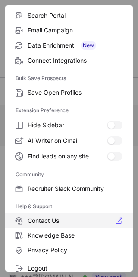
scroll to position [116, 0]
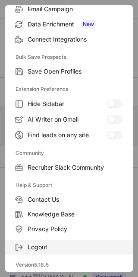
click at [43, 248] on span "Logout" at bounding box center [75, 247] width 95 height 8
click at [40, 245] on span "Logout" at bounding box center [75, 247] width 95 height 8
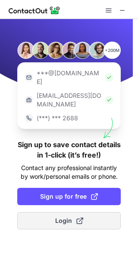
click at [50, 212] on button "Login" at bounding box center [69, 220] width 104 height 17
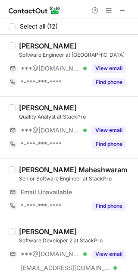
click at [122, 108] on div "[PERSON_NAME]" at bounding box center [76, 107] width 114 height 9
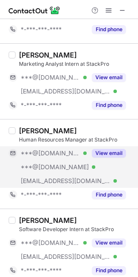
scroll to position [403, 0]
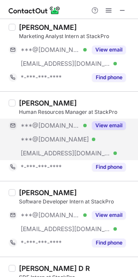
drag, startPoint x: 101, startPoint y: 122, endPoint x: 83, endPoint y: 128, distance: 19.1
click at [100, 123] on button "View email" at bounding box center [109, 125] width 34 height 9
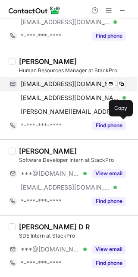
scroll to position [362, 0]
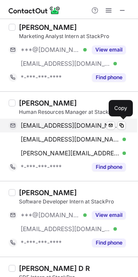
click at [52, 123] on span "[EMAIL_ADDRESS][DOMAIN_NAME]" at bounding box center [70, 125] width 99 height 8
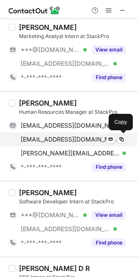
click at [45, 140] on span "[EMAIL_ADDRESS][DOMAIN_NAME]" at bounding box center [70, 139] width 99 height 8
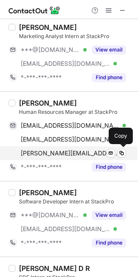
drag, startPoint x: 76, startPoint y: 151, endPoint x: 82, endPoint y: 150, distance: 5.5
click at [76, 151] on span "[PERSON_NAME][EMAIL_ADDRESS][PERSON_NAME][DOMAIN_NAME]" at bounding box center [70, 153] width 99 height 8
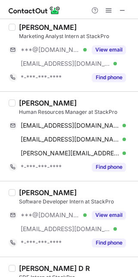
click at [88, 182] on div "[PERSON_NAME] Software Developer Intern at StackPro ***@[DOMAIN_NAME] Verified …" at bounding box center [69, 219] width 138 height 76
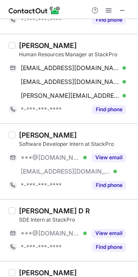
scroll to position [514, 0]
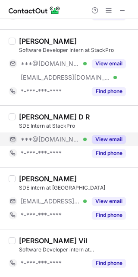
click at [97, 139] on button "View email" at bounding box center [109, 139] width 34 height 9
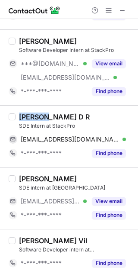
drag, startPoint x: 43, startPoint y: 115, endPoint x: 12, endPoint y: 122, distance: 31.9
click at [12, 122] on div "[PERSON_NAME] D R SDE Intern at StackPro [EMAIL_ADDRESS][DOMAIN_NAME] Verified …" at bounding box center [69, 136] width 138 height 62
copy div "[PERSON_NAME]"
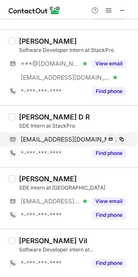
click at [74, 141] on span "[EMAIL_ADDRESS][DOMAIN_NAME]" at bounding box center [70, 139] width 99 height 8
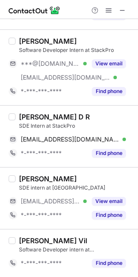
click at [78, 169] on div "[PERSON_NAME] SDE intern at StackPro [EMAIL_ADDRESS][DOMAIN_NAME] Verified View…" at bounding box center [69, 198] width 138 height 62
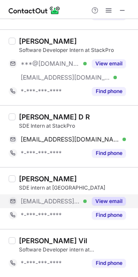
click at [108, 196] on div "View email" at bounding box center [106, 201] width 39 height 14
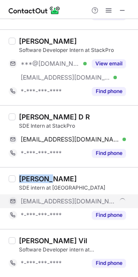
drag, startPoint x: 51, startPoint y: 177, endPoint x: 18, endPoint y: 177, distance: 32.4
click at [18, 177] on div "[PERSON_NAME] SDE intern at StackPro [EMAIL_ADDRESS][DOMAIN_NAME] *-***-***-***…" at bounding box center [75, 198] width 118 height 48
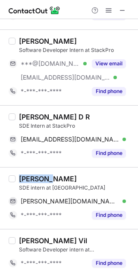
copy div "[PERSON_NAME]"
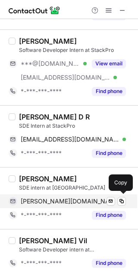
click at [81, 196] on div "[PERSON_NAME][DOMAIN_NAME][EMAIL_ADDRESS][DOMAIN_NAME] Verified Send email Copy" at bounding box center [68, 201] width 118 height 14
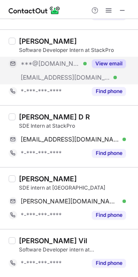
click at [87, 60] on div "View email" at bounding box center [106, 64] width 39 height 14
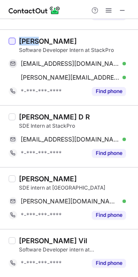
drag, startPoint x: 40, startPoint y: 40, endPoint x: 15, endPoint y: 41, distance: 25.5
click at [15, 41] on div "[PERSON_NAME] Software Developer Intern at StackPro [EMAIL_ADDRESS][DOMAIN_NAME…" at bounding box center [69, 67] width 138 height 76
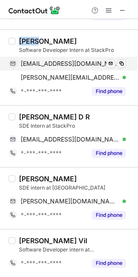
copy div "[PERSON_NAME]"
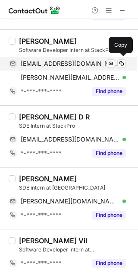
click at [69, 64] on span "[EMAIL_ADDRESS][DOMAIN_NAME]" at bounding box center [70, 64] width 99 height 8
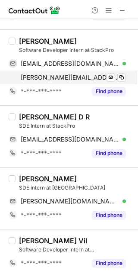
drag, startPoint x: 75, startPoint y: 80, endPoint x: 93, endPoint y: 83, distance: 18.3
click at [75, 80] on span "[PERSON_NAME][EMAIL_ADDRESS][DOMAIN_NAME]" at bounding box center [70, 77] width 99 height 8
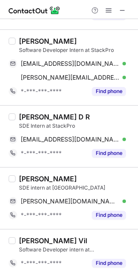
click at [74, 110] on div "[PERSON_NAME] D R SDE Intern at StackPro [EMAIL_ADDRESS][DOMAIN_NAME] Verified …" at bounding box center [69, 136] width 138 height 62
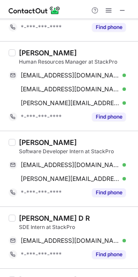
scroll to position [341, 0]
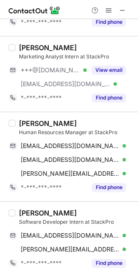
click at [64, 198] on div "[PERSON_NAME] Human Resources Manager at StackPro [EMAIL_ADDRESS][DOMAIN_NAME] …" at bounding box center [69, 156] width 138 height 89
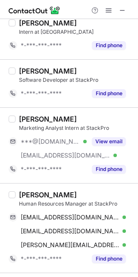
scroll to position [226, 0]
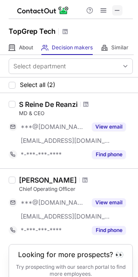
click at [121, 11] on span at bounding box center [117, 10] width 7 height 7
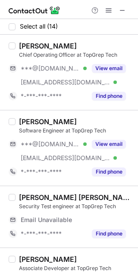
click at [78, 112] on div "[PERSON_NAME] Software Engineer at TopGrep Tech ***@[DOMAIN_NAME] Verified [EMA…" at bounding box center [69, 148] width 138 height 76
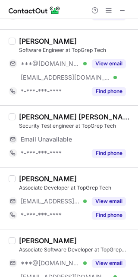
scroll to position [115, 0]
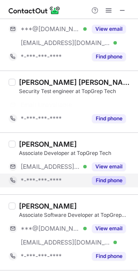
click at [100, 169] on button "View email" at bounding box center [109, 166] width 34 height 9
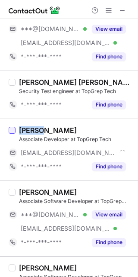
drag, startPoint x: 38, startPoint y: 129, endPoint x: 15, endPoint y: 128, distance: 22.9
click at [15, 128] on div "[PERSON_NAME] Associate Developer at TopGrep Tech [EMAIL_ADDRESS][DOMAIN_NAME] …" at bounding box center [69, 149] width 138 height 62
copy div "[PERSON_NAME]"
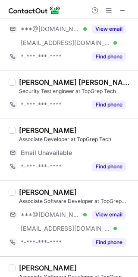
click at [78, 137] on div "Associate Developer at TopGrep Tech" at bounding box center [76, 139] width 114 height 8
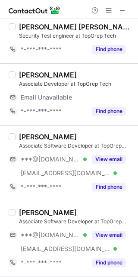
scroll to position [173, 0]
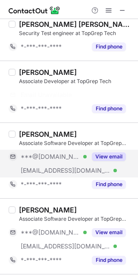
drag, startPoint x: 114, startPoint y: 153, endPoint x: 94, endPoint y: 151, distance: 20.0
click at [113, 153] on button "View email" at bounding box center [109, 156] width 34 height 9
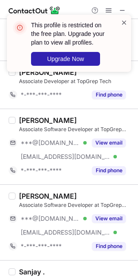
click at [125, 23] on span at bounding box center [124, 22] width 7 height 9
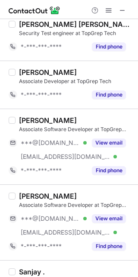
click at [111, 11] on span at bounding box center [108, 10] width 7 height 7
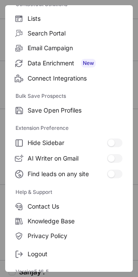
scroll to position [83, 0]
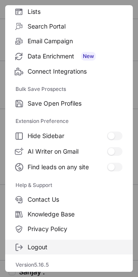
click at [57, 249] on span "Logout" at bounding box center [75, 247] width 95 height 8
click at [29, 245] on span "Logout" at bounding box center [75, 247] width 95 height 8
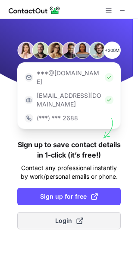
click at [64, 212] on button "Login" at bounding box center [69, 220] width 104 height 17
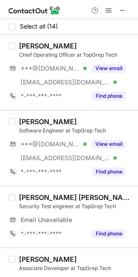
click at [76, 119] on div "[PERSON_NAME]" at bounding box center [76, 121] width 114 height 9
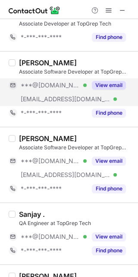
scroll to position [217, 0]
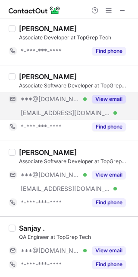
click at [100, 96] on button "View email" at bounding box center [109, 99] width 34 height 9
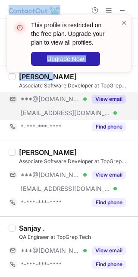
drag, startPoint x: 47, startPoint y: 76, endPoint x: 14, endPoint y: 78, distance: 32.9
click at [14, 78] on div "This profile is restricted on the free plan. Upgrade your plan to view all prof…" at bounding box center [69, 138] width 138 height 277
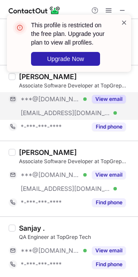
click at [121, 20] on span at bounding box center [124, 22] width 7 height 9
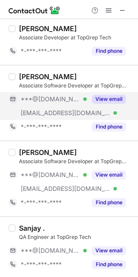
click at [109, 11] on div "This profile is restricted on the free plan. Upgrade your plan to view all prof…" at bounding box center [69, 14] width 138 height 17
click at [109, 11] on span at bounding box center [108, 10] width 7 height 7
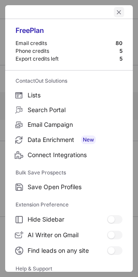
click at [114, 10] on button "left-button" at bounding box center [119, 12] width 10 height 10
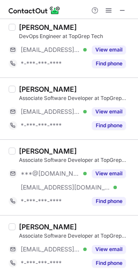
scroll to position [652, 0]
click at [52, 139] on div "Nishant Kumar Associate Software Developer at TopGrep Tech ***@gmail.com Verifi…" at bounding box center [69, 177] width 138 height 76
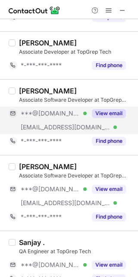
scroll to position [191, 0]
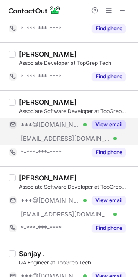
click at [90, 124] on div "View email" at bounding box center [106, 125] width 39 height 14
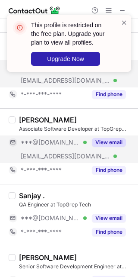
scroll to position [364, 0]
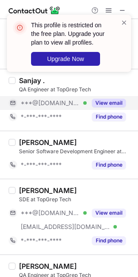
click at [92, 104] on button "View email" at bounding box center [109, 103] width 34 height 9
drag, startPoint x: 42, startPoint y: 79, endPoint x: 21, endPoint y: 80, distance: 21.2
click at [21, 80] on div "This profile is restricted on the free plan. Upgrade your plan to view all prof…" at bounding box center [69, 46] width 138 height 81
click at [123, 22] on span at bounding box center [124, 22] width 7 height 9
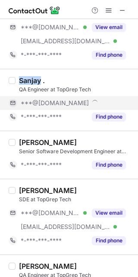
drag, startPoint x: 41, startPoint y: 79, endPoint x: 19, endPoint y: 79, distance: 22.5
click at [19, 79] on div "Sanjay ." at bounding box center [32, 80] width 26 height 9
copy div "Sanjay"
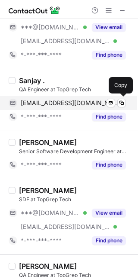
click at [45, 105] on span "170906461s@gmail.com" at bounding box center [70, 103] width 99 height 8
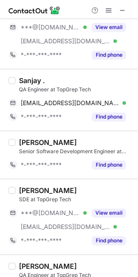
click at [54, 130] on div "Sanjay . QA Engineer at TopGrep Tech 170906461s@gmail.com Verified Send email C…" at bounding box center [69, 100] width 138 height 62
click at [99, 183] on div "vedant poduval SDE at TopGrep Tech ***@gmail.com Verified ***@topgrep.com Verif…" at bounding box center [69, 216] width 138 height 76
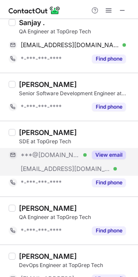
click at [103, 151] on div "View email" at bounding box center [106, 155] width 39 height 14
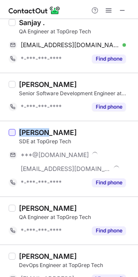
drag, startPoint x: 42, startPoint y: 132, endPoint x: 14, endPoint y: 135, distance: 27.9
click at [14, 135] on div "vedant poduval SDE at TopGrep Tech ***@gmail.com ***@topgrep.com *-***-***-****…" at bounding box center [69, 159] width 138 height 76
copy div "vedant"
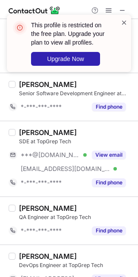
click at [123, 21] on span at bounding box center [124, 22] width 7 height 9
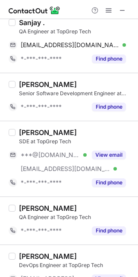
click at [106, 11] on div "This profile is restricted on the free plan. Upgrade your plan to view all prof…" at bounding box center [69, 14] width 138 height 17
click at [106, 11] on span at bounding box center [108, 10] width 7 height 7
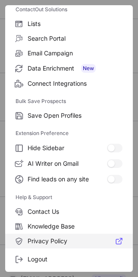
scroll to position [83, 0]
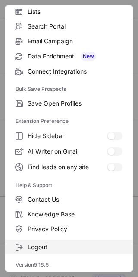
click at [45, 248] on span "Logout" at bounding box center [75, 247] width 95 height 8
click at [41, 247] on span "Logout" at bounding box center [75, 247] width 95 height 8
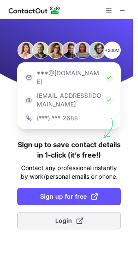
click at [60, 212] on button "Login" at bounding box center [69, 220] width 104 height 17
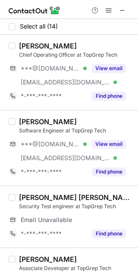
click at [54, 113] on div "Arfath Khan Software Engineer at TopGrep Tech ***@gmail.com Verified ***@topgre…" at bounding box center [69, 148] width 138 height 76
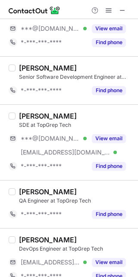
scroll to position [461, 0]
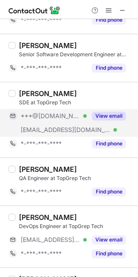
click at [105, 114] on button "View email" at bounding box center [109, 116] width 34 height 9
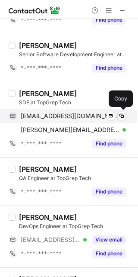
click at [52, 113] on span "vedantpoduval@gmail.com" at bounding box center [70, 116] width 99 height 8
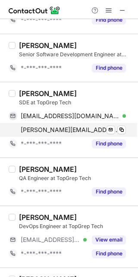
click at [80, 134] on span "vedant.poduval@topgrep.com" at bounding box center [70, 130] width 99 height 8
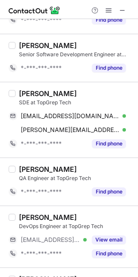
click at [86, 162] on div "Amit Pandagre QA Engineer at TopGrep Tech *-***-***-**** Find phone" at bounding box center [69, 181] width 138 height 48
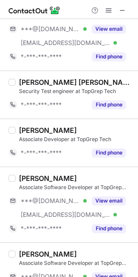
scroll to position [173, 0]
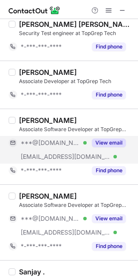
click at [81, 143] on div "***@gmail.com Verified" at bounding box center [54, 143] width 66 height 8
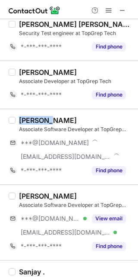
drag, startPoint x: 48, startPoint y: 120, endPoint x: 19, endPoint y: 120, distance: 29.0
click at [19, 120] on div "Sarthak Bhimgade" at bounding box center [48, 120] width 58 height 9
copy div "Sarthak"
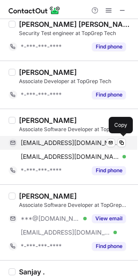
drag, startPoint x: 76, startPoint y: 141, endPoint x: 83, endPoint y: 140, distance: 6.2
click at [76, 141] on span "sarthakbhimgade12@gmail.com" at bounding box center [70, 143] width 99 height 8
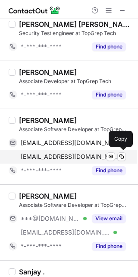
click at [69, 156] on span "sbhimgade@topgrep.com" at bounding box center [70, 157] width 99 height 8
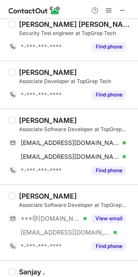
click at [57, 186] on div "Konchada Karthik Naidu Associate Software Developer at TopGrep Tech ***@gmail.c…" at bounding box center [69, 222] width 138 height 76
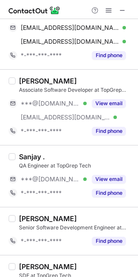
scroll to position [403, 0]
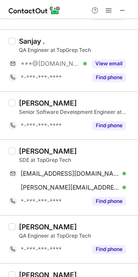
click at [77, 153] on div "vedant poduval" at bounding box center [76, 151] width 114 height 9
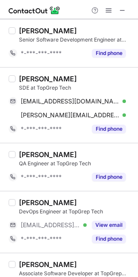
scroll to position [519, 0]
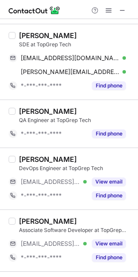
click at [47, 213] on div "Subrat Kumar Behera Associate Software Developer at TopGrep Tech ***@topgrep.co…" at bounding box center [69, 240] width 138 height 62
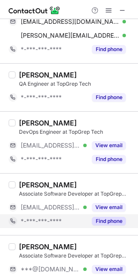
scroll to position [576, 0]
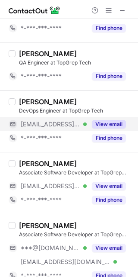
click at [100, 122] on button "View email" at bounding box center [109, 124] width 34 height 9
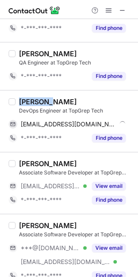
drag, startPoint x: 51, startPoint y: 103, endPoint x: 17, endPoint y: 103, distance: 34.1
click at [17, 103] on div "Abhishek Kiwande DevOps Engineer at TopGrep Tech abhishek@topgrep.com Send emai…" at bounding box center [75, 121] width 118 height 48
copy div "Abhishek"
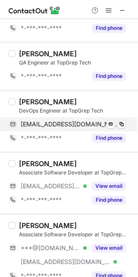
drag, startPoint x: 72, startPoint y: 116, endPoint x: 66, endPoint y: 120, distance: 7.3
click at [68, 118] on div "Abhishek Kiwande DevOps Engineer at TopGrep Tech abhishek@topgrep.com Verified …" at bounding box center [75, 121] width 118 height 48
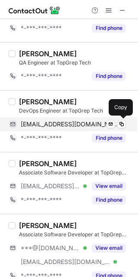
click at [62, 121] on span "abhishek@topgrep.com" at bounding box center [70, 124] width 99 height 8
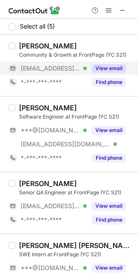
click at [106, 69] on button "View email" at bounding box center [109, 68] width 34 height 9
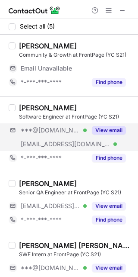
click at [98, 137] on div "***@[DOMAIN_NAME] Verified [EMAIL_ADDRESS][DOMAIN_NAME] Verified View email" at bounding box center [71, 137] width 124 height 28
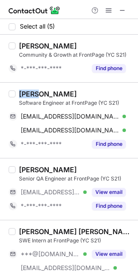
drag, startPoint x: 37, startPoint y: 92, endPoint x: 16, endPoint y: 94, distance: 20.4
click at [16, 94] on div "[PERSON_NAME] Software Engineer at FrontPage (YC S21) [EMAIL_ADDRESS][DOMAIN_NA…" at bounding box center [75, 119] width 118 height 61
copy div "Rohit"
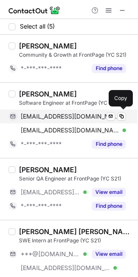
click at [80, 114] on span "[EMAIL_ADDRESS][DOMAIN_NAME]" at bounding box center [70, 116] width 99 height 8
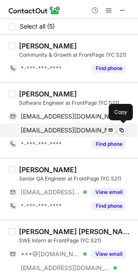
click at [76, 128] on span "[EMAIL_ADDRESS][DOMAIN_NAME]" at bounding box center [70, 130] width 99 height 8
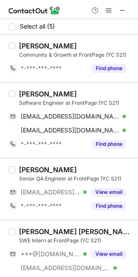
click at [86, 158] on div "[PERSON_NAME] Senior QA Engineer at FrontPage (YC S21) [EMAIL_ADDRESS][DOMAIN_N…" at bounding box center [69, 189] width 138 height 62
click at [84, 160] on div "[PERSON_NAME] Senior QA Engineer at FrontPage (YC S21) [EMAIL_ADDRESS][DOMAIN_N…" at bounding box center [69, 189] width 138 height 62
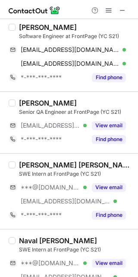
scroll to position [95, 0]
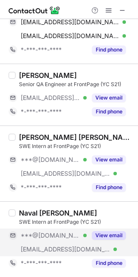
drag, startPoint x: 104, startPoint y: 238, endPoint x: 85, endPoint y: 234, distance: 19.0
click at [103, 238] on button "View email" at bounding box center [109, 235] width 34 height 9
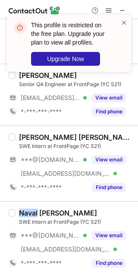
drag, startPoint x: 35, startPoint y: 211, endPoint x: 20, endPoint y: 211, distance: 15.1
click at [20, 211] on div "Naval [PERSON_NAME]" at bounding box center [58, 212] width 78 height 9
click at [123, 20] on span at bounding box center [124, 22] width 7 height 9
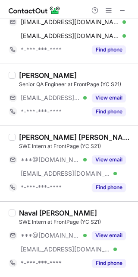
click at [108, 9] on div "This profile is restricted on the free plan. Upgrade your plan to view all prof…" at bounding box center [69, 14] width 138 height 17
click at [108, 8] on span at bounding box center [108, 10] width 7 height 7
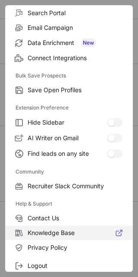
scroll to position [116, 0]
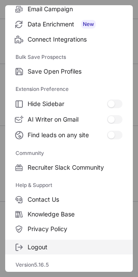
click at [36, 243] on span "Logout" at bounding box center [75, 247] width 95 height 8
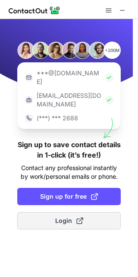
click at [59, 216] on span "Login" at bounding box center [69, 220] width 28 height 9
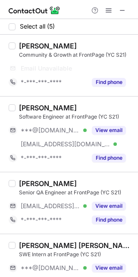
click at [61, 182] on div "[PERSON_NAME]" at bounding box center [48, 183] width 58 height 9
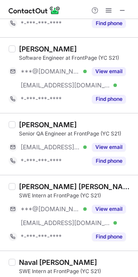
scroll to position [95, 0]
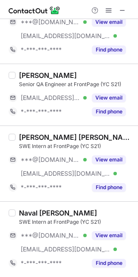
drag, startPoint x: 91, startPoint y: 236, endPoint x: 73, endPoint y: 227, distance: 20.9
click at [92, 236] on div "View email" at bounding box center [106, 235] width 39 height 14
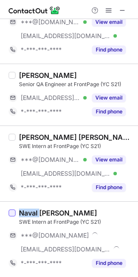
drag, startPoint x: 39, startPoint y: 210, endPoint x: 10, endPoint y: 214, distance: 29.2
click at [10, 214] on div "Naval [PERSON_NAME] SWE Intern at FrontPage (YC S21) ***@[DOMAIN_NAME] [EMAIL_A…" at bounding box center [69, 239] width 138 height 76
copy div "Naval"
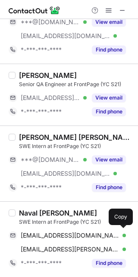
click at [62, 231] on span "[EMAIL_ADDRESS][DOMAIN_NAME]" at bounding box center [70, 235] width 99 height 8
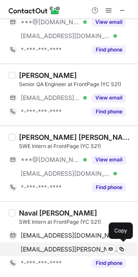
click at [61, 250] on span "[EMAIL_ADDRESS][PERSON_NAME][DOMAIN_NAME]" at bounding box center [70, 249] width 99 height 8
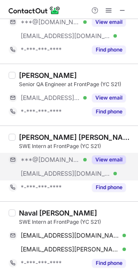
click at [108, 158] on button "View email" at bounding box center [109, 159] width 34 height 9
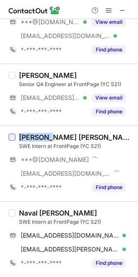
drag, startPoint x: 48, startPoint y: 137, endPoint x: 13, endPoint y: 138, distance: 35.0
click at [13, 138] on div "[PERSON_NAME] [PERSON_NAME] SWE Intern at FrontPage (YC S21) ***@[DOMAIN_NAME] …" at bounding box center [69, 163] width 138 height 76
copy div "Prashant"
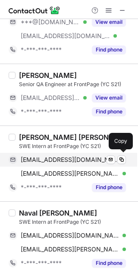
click at [48, 156] on span "[EMAIL_ADDRESS][DOMAIN_NAME]" at bounding box center [70, 160] width 99 height 8
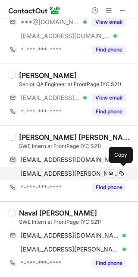
click at [64, 171] on span "[EMAIL_ADDRESS][PERSON_NAME][DOMAIN_NAME]" at bounding box center [70, 173] width 99 height 8
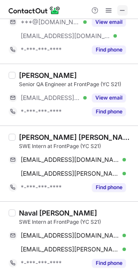
click at [121, 7] on span at bounding box center [122, 10] width 7 height 7
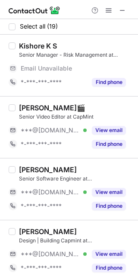
click at [71, 96] on div "[PERSON_NAME]🎬 Senior Video Editor at CapMint ***@[DOMAIN_NAME] Verified View e…" at bounding box center [69, 127] width 138 height 62
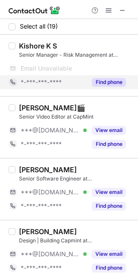
scroll to position [57, 0]
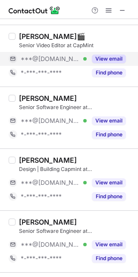
click at [95, 61] on button "View email" at bounding box center [109, 58] width 34 height 9
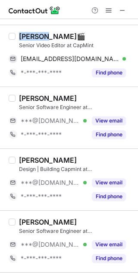
drag, startPoint x: 43, startPoint y: 36, endPoint x: 16, endPoint y: 36, distance: 26.8
click at [16, 36] on div "[PERSON_NAME]🎬 Senior Video Editor at CapMint [EMAIL_ADDRESS][DOMAIN_NAME] Veri…" at bounding box center [75, 56] width 118 height 48
copy div "[PERSON_NAME]"
click at [70, 51] on div "[PERSON_NAME]🎬 Senior Video Editor at CapMint [EMAIL_ADDRESS][DOMAIN_NAME] Veri…" at bounding box center [75, 56] width 118 height 48
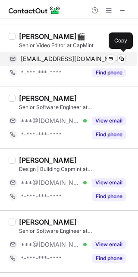
click at [67, 56] on span "ujjawalkumardas0@gmail.com" at bounding box center [70, 59] width 99 height 8
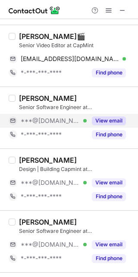
click at [96, 122] on button "View email" at bounding box center [109, 120] width 34 height 9
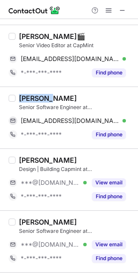
drag, startPoint x: 47, startPoint y: 97, endPoint x: 16, endPoint y: 96, distance: 30.7
click at [16, 96] on div "Nishanth Mekala Senior Software Engineer at CapMint nishanthmekala39@gmail.com …" at bounding box center [75, 118] width 118 height 48
copy div "Nishanth"
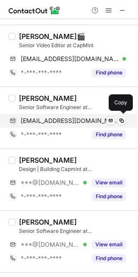
click at [72, 121] on span "nishanthmekala39@gmail.com" at bounding box center [70, 121] width 99 height 8
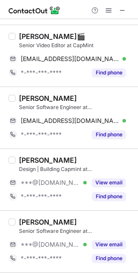
click at [73, 152] on div "Gokul Kannan Design | Building Capmint at CapMint ***@gmail.com Verified View e…" at bounding box center [69, 179] width 138 height 62
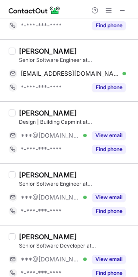
scroll to position [115, 0]
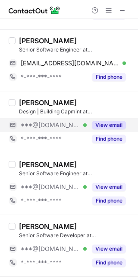
click at [108, 124] on button "View email" at bounding box center [109, 125] width 34 height 9
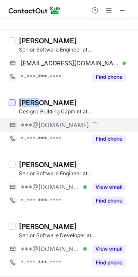
drag, startPoint x: 38, startPoint y: 99, endPoint x: 13, endPoint y: 102, distance: 24.7
click at [13, 102] on div "Gokul Kannan Design | Building Capmint at CapMint ***@gmail.com *-***-***-**** …" at bounding box center [69, 122] width 138 height 62
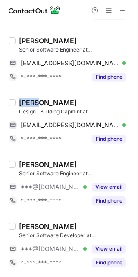
copy div "Gokul"
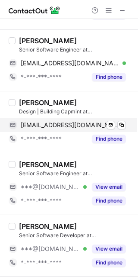
click at [74, 124] on span "gokulkannan3@gmail.com" at bounding box center [70, 125] width 99 height 8
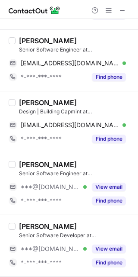
click at [66, 151] on div "Gokul Kannan Design | Building Capmint at CapMint gokulkannan3@gmail.com Verifi…" at bounding box center [69, 122] width 138 height 62
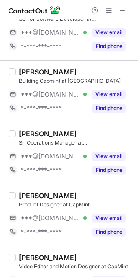
scroll to position [346, 0]
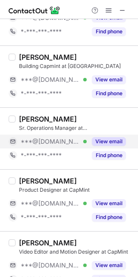
click at [87, 140] on div "View email" at bounding box center [106, 141] width 39 height 14
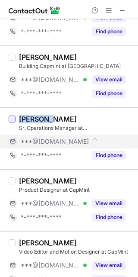
drag, startPoint x: 48, startPoint y: 120, endPoint x: 12, endPoint y: 121, distance: 35.9
click at [12, 121] on div "Avinash Shah Sr. Operations Manager at CapMint ***@gmail.com *-***-***-**** Fin…" at bounding box center [69, 138] width 138 height 62
copy div "Avinash"
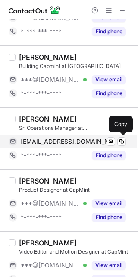
click at [82, 135] on div "avinashshah89@gmail.com Verified Send email Copy" at bounding box center [68, 141] width 118 height 14
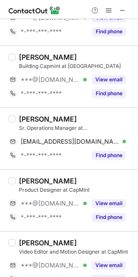
click at [83, 170] on div "Vishal Kaul Product Designer at CapMint ***@gmail.com Verified View email *-***…" at bounding box center [69, 200] width 138 height 62
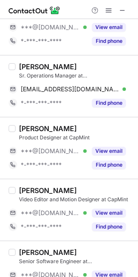
scroll to position [403, 0]
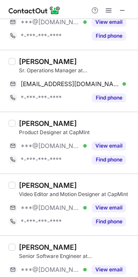
click at [79, 185] on div "Mohammad Sami" at bounding box center [76, 185] width 114 height 9
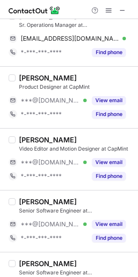
scroll to position [461, 0]
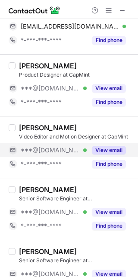
drag, startPoint x: 101, startPoint y: 149, endPoint x: 95, endPoint y: 147, distance: 6.8
click at [100, 149] on button "View email" at bounding box center [109, 150] width 34 height 9
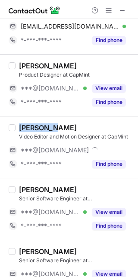
drag, startPoint x: 56, startPoint y: 129, endPoint x: 21, endPoint y: 129, distance: 35.0
click at [21, 129] on div "Mohammad Sami" at bounding box center [48, 127] width 58 height 9
copy div "Mohammad"
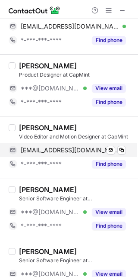
click at [77, 152] on span "samivisuals12@gmail.com" at bounding box center [70, 150] width 99 height 8
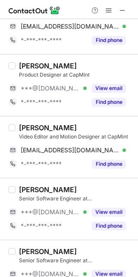
click at [59, 178] on div "Mohammad Sami Video Editor and Motion Designer at CapMint samivisuals12@gmail.c…" at bounding box center [69, 147] width 138 height 62
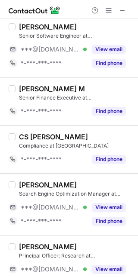
scroll to position [692, 0]
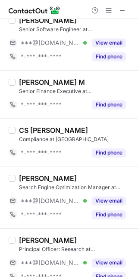
click at [85, 174] on div "Rachit Tomar Search Engine Optimization Manager at CapMint ***@gmail.com Verifi…" at bounding box center [69, 197] width 138 height 62
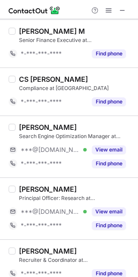
scroll to position [749, 0]
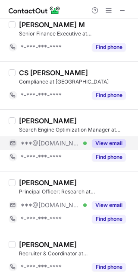
click at [99, 144] on button "View email" at bounding box center [109, 143] width 34 height 9
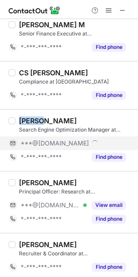
drag, startPoint x: 37, startPoint y: 120, endPoint x: 16, endPoint y: 122, distance: 21.7
click at [16, 122] on div "Rachit Tomar Search Engine Optimization Manager at CapMint ***@gmail.com *-***-…" at bounding box center [75, 140] width 118 height 48
copy div "Rachit"
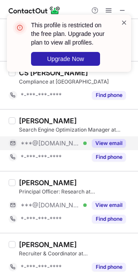
click at [123, 22] on span at bounding box center [124, 22] width 7 height 9
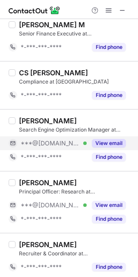
click at [109, 8] on div "This profile is restricted on the free plan. Upgrade your plan to view all prof…" at bounding box center [69, 14] width 138 height 17
click at [109, 7] on span at bounding box center [108, 10] width 7 height 7
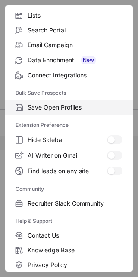
scroll to position [116, 0]
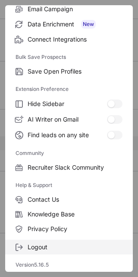
click at [38, 242] on label "Logout" at bounding box center [69, 246] width 128 height 15
click at [40, 249] on span "Logout" at bounding box center [75, 247] width 95 height 8
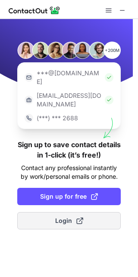
click at [52, 212] on button "Login" at bounding box center [69, 220] width 104 height 17
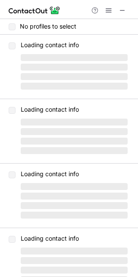
click at [91, 105] on div "Loading contact info ‌ ‌ ‌ ‌" at bounding box center [75, 128] width 118 height 55
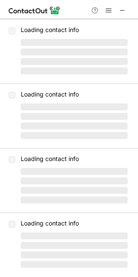
scroll to position [0, 0]
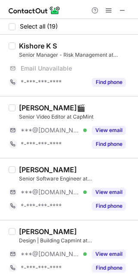
click at [104, 103] on div "Ujjawal Kumar Das🎬" at bounding box center [76, 107] width 114 height 9
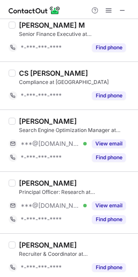
scroll to position [793, 0]
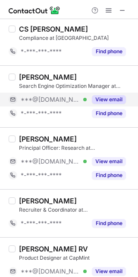
click at [92, 101] on button "View email" at bounding box center [109, 99] width 34 height 9
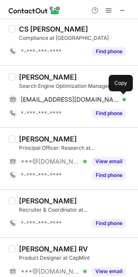
click at [54, 100] on span "rachitsinghtomar1996@gmail.com" at bounding box center [70, 100] width 99 height 8
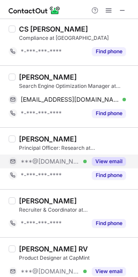
click at [102, 163] on button "View email" at bounding box center [109, 161] width 34 height 9
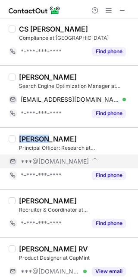
drag, startPoint x: 48, startPoint y: 141, endPoint x: 17, endPoint y: 141, distance: 30.7
click at [17, 141] on div "Sukanya Tuteja Principal Officer: Research at CapMint ***@gmail.com *-***-***-*…" at bounding box center [75, 158] width 118 height 48
click at [50, 140] on div "Sukanya Tuteja" at bounding box center [48, 138] width 58 height 9
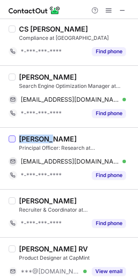
drag, startPoint x: 48, startPoint y: 140, endPoint x: 13, endPoint y: 142, distance: 35.5
click at [13, 142] on div "Sukanya Tuteja Principal Officer: Research at CapMint sukanyatuteja297@gmail.co…" at bounding box center [69, 158] width 138 height 62
copy div "Sukanya"
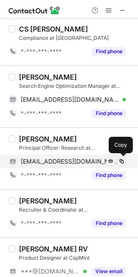
click at [64, 158] on div "sukanyatuteja297@gmail.com Verified Send email Copy" at bounding box center [68, 161] width 118 height 14
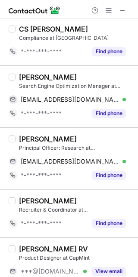
click at [88, 138] on div "Sukanya Tuteja" at bounding box center [76, 138] width 114 height 9
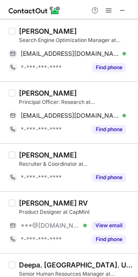
scroll to position [851, 0]
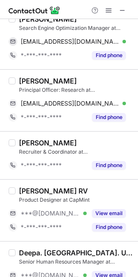
click at [106, 191] on div "Abhinav RV" at bounding box center [76, 190] width 114 height 9
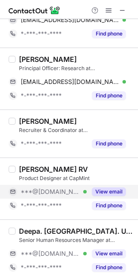
scroll to position [879, 0]
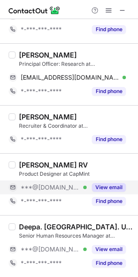
click at [107, 183] on button "View email" at bounding box center [109, 187] width 34 height 9
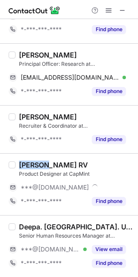
drag, startPoint x: 45, startPoint y: 163, endPoint x: 18, endPoint y: 163, distance: 27.7
click at [18, 163] on div "Abhinav RV Product Designer at CapMint ***@gmail.com *-***-***-**** Find phone" at bounding box center [75, 184] width 118 height 48
copy div "Abhinav"
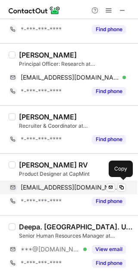
click at [57, 184] on span "abhinavrv00@gmail.com" at bounding box center [70, 187] width 99 height 8
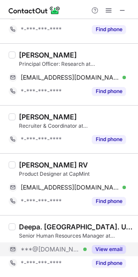
drag, startPoint x: 107, startPoint y: 244, endPoint x: 92, endPoint y: 235, distance: 18.2
click at [106, 245] on button "View email" at bounding box center [109, 249] width 34 height 9
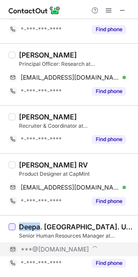
drag, startPoint x: 40, startPoint y: 226, endPoint x: 14, endPoint y: 229, distance: 25.7
click at [14, 229] on div "Deepa. Mohan. U.M Senior Human Resources Manager at CapMint ***@gmail.com *-***…" at bounding box center [69, 246] width 138 height 62
copy div "Deepa"
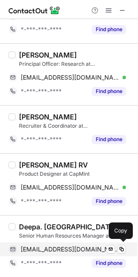
click at [70, 246] on span "deepaum315@gmail.com" at bounding box center [70, 249] width 99 height 8
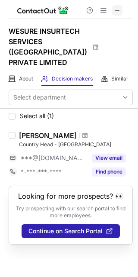
click at [120, 10] on span at bounding box center [117, 10] width 7 height 7
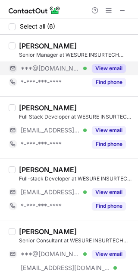
click at [90, 64] on div "View email" at bounding box center [106, 68] width 39 height 14
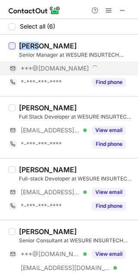
drag, startPoint x: 35, startPoint y: 44, endPoint x: 13, endPoint y: 47, distance: 22.2
click at [13, 47] on div "[PERSON_NAME] Senior Manager at WESURE INSURTECH SERVICES ([GEOGRAPHIC_DATA]) P…" at bounding box center [69, 65] width 138 height 61
copy div "[PERSON_NAME]"
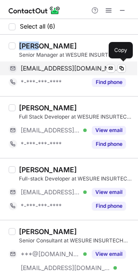
click at [68, 70] on span "[EMAIL_ADDRESS][DOMAIN_NAME]" at bounding box center [70, 68] width 99 height 8
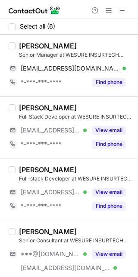
click at [61, 154] on div "Gunasekaran Ramdoss Full Stack Developer at WESURE INSURTECH SERVICES (INDIA) P…" at bounding box center [69, 127] width 138 height 62
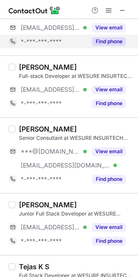
scroll to position [143, 0]
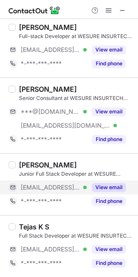
click at [87, 185] on div "View email" at bounding box center [106, 187] width 39 height 14
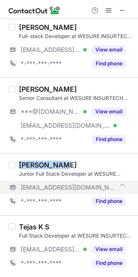
drag, startPoint x: 63, startPoint y: 166, endPoint x: 19, endPoint y: 164, distance: 43.2
click at [19, 164] on div "Mahendhiran Mayilsami" at bounding box center [48, 164] width 58 height 9
copy div "Mahendhiran"
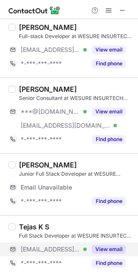
click at [91, 246] on div "View email" at bounding box center [106, 249] width 39 height 14
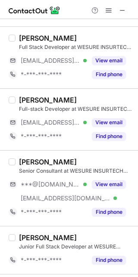
scroll to position [14, 0]
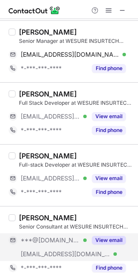
click at [96, 239] on button "View email" at bounding box center [109, 240] width 34 height 9
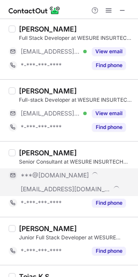
scroll to position [115, 0]
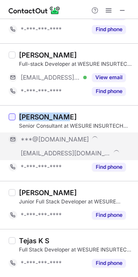
drag, startPoint x: 52, startPoint y: 116, endPoint x: 15, endPoint y: 115, distance: 37.6
click at [15, 115] on div "Jegadesann Thangaraj Senior Consultant at WESURE INSURTECH SERVICES (INDIA) PRI…" at bounding box center [69, 143] width 138 height 76
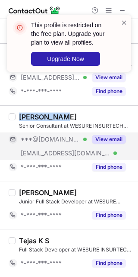
copy div "Jegadesann"
